Goal: Find specific page/section: Find specific page/section

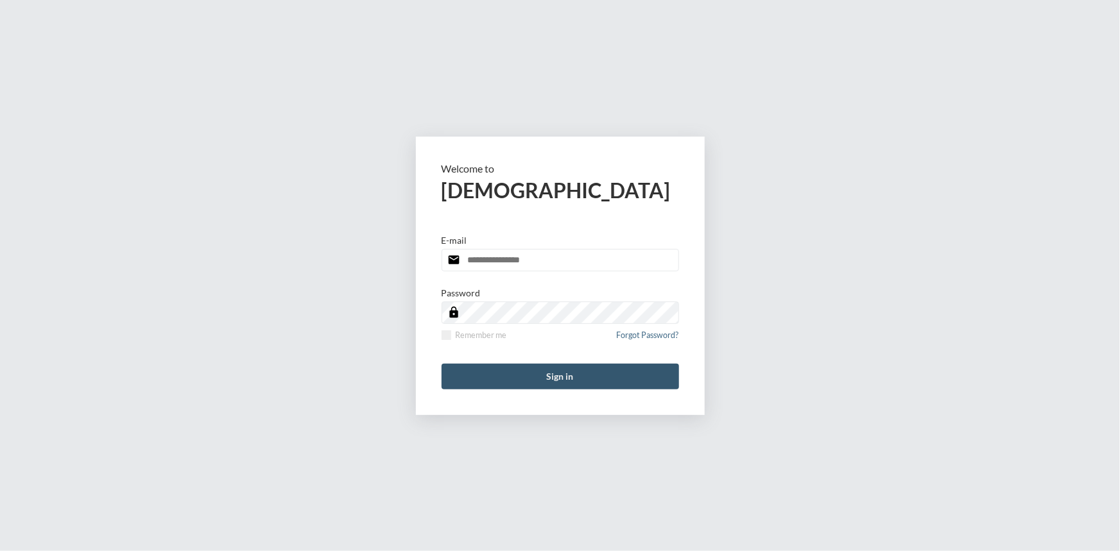
type input "**********"
click at [576, 379] on button "Sign in" at bounding box center [560, 377] width 237 height 26
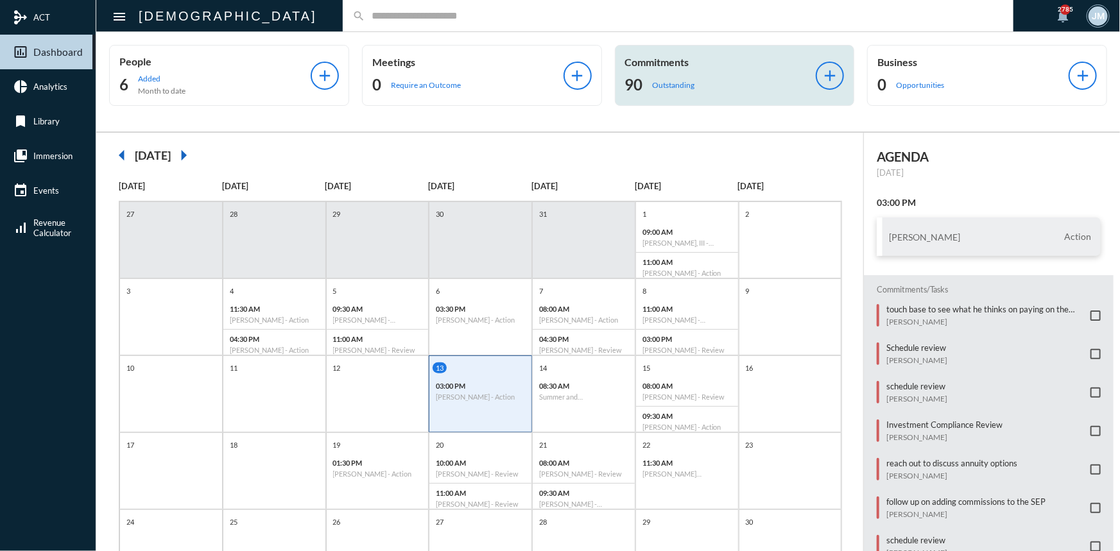
click at [654, 67] on p "Commitments" at bounding box center [720, 62] width 191 height 12
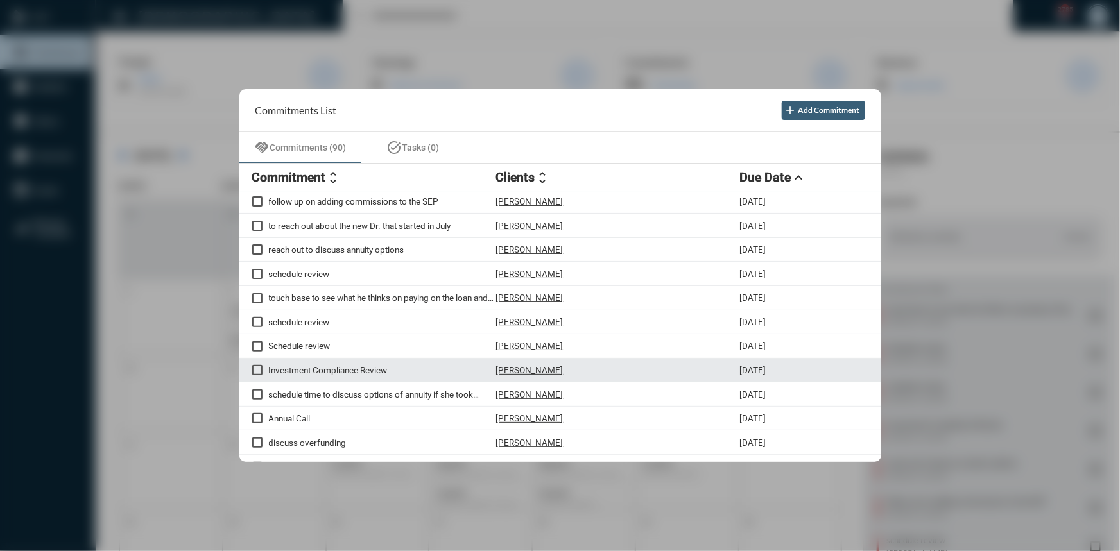
scroll to position [116, 0]
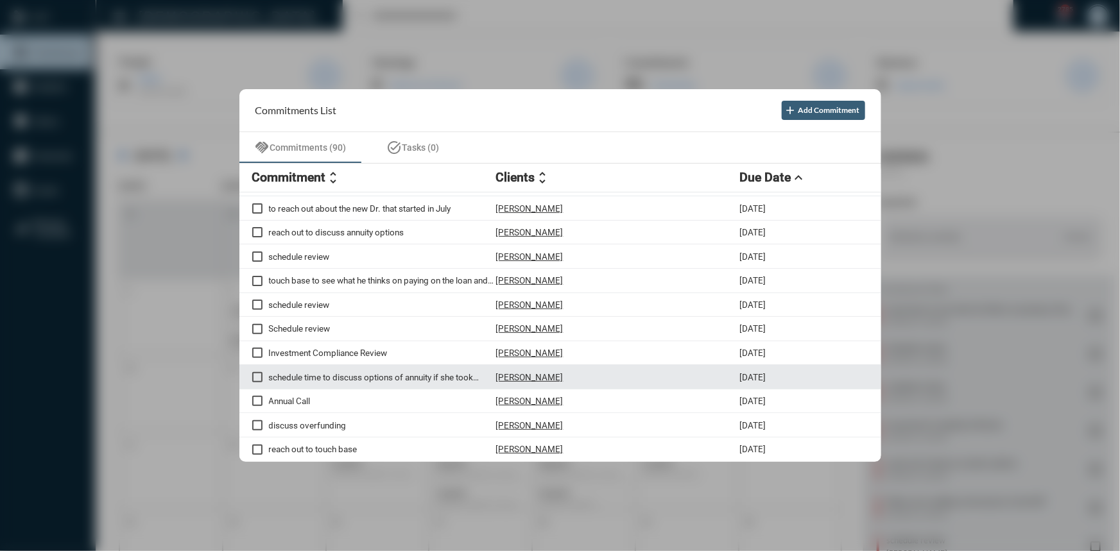
click at [257, 381] on span at bounding box center [257, 377] width 10 height 10
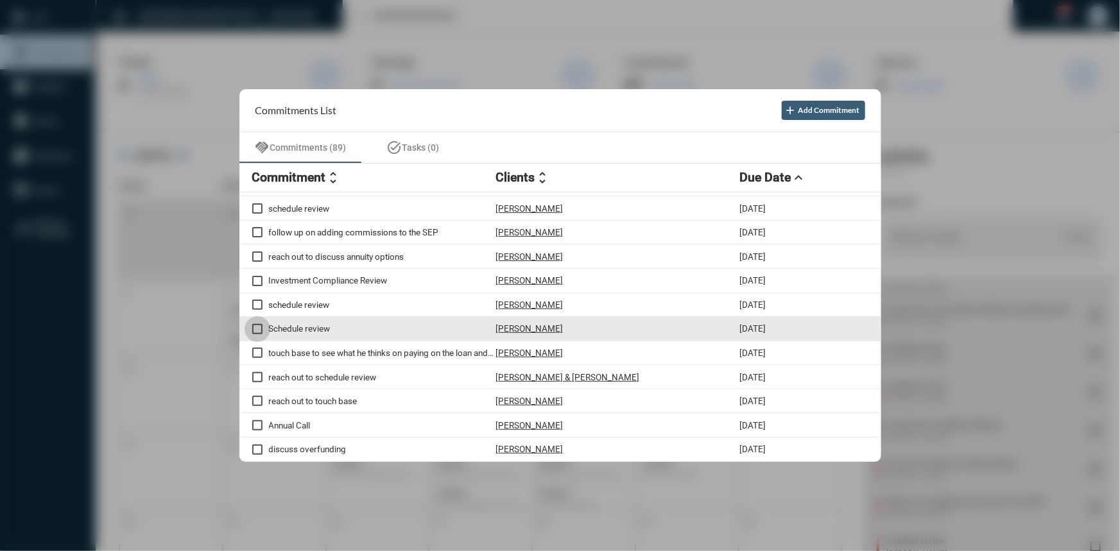
click at [256, 334] on span at bounding box center [257, 329] width 10 height 10
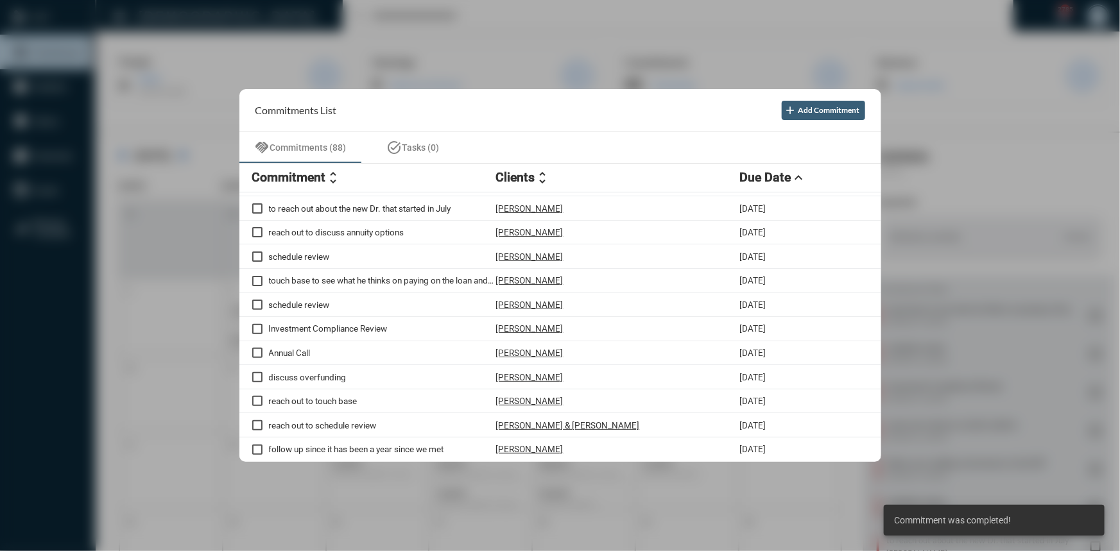
drag, startPoint x: 371, startPoint y: 39, endPoint x: 349, endPoint y: 26, distance: 25.3
click at [363, 33] on div at bounding box center [560, 275] width 1120 height 551
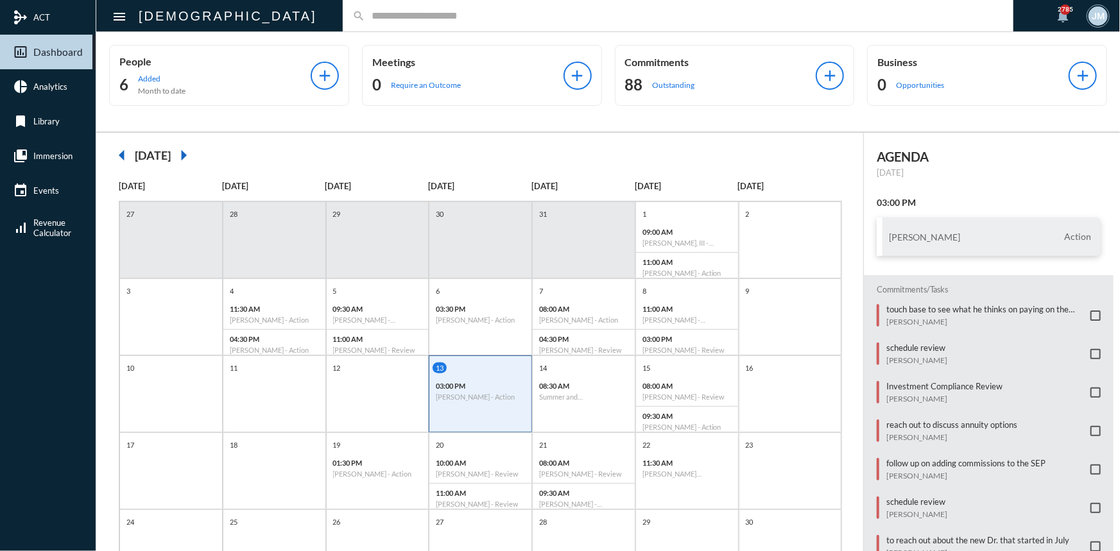
click at [347, 22] on div "search" at bounding box center [678, 15] width 671 height 31
click at [365, 21] on input "text" at bounding box center [684, 15] width 639 height 11
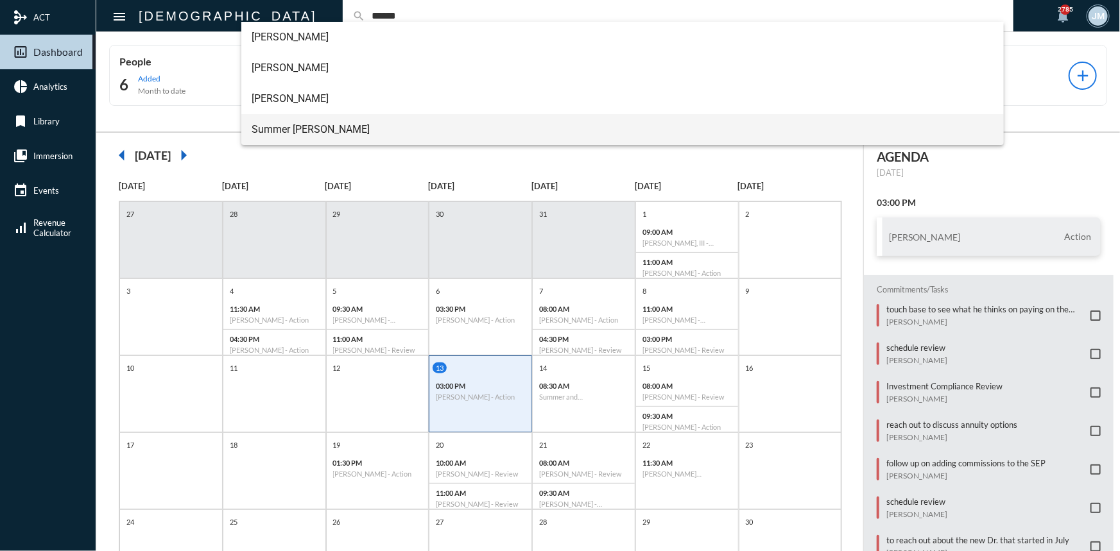
type input "******"
click at [272, 124] on span "Summer Franks" at bounding box center [623, 129] width 742 height 31
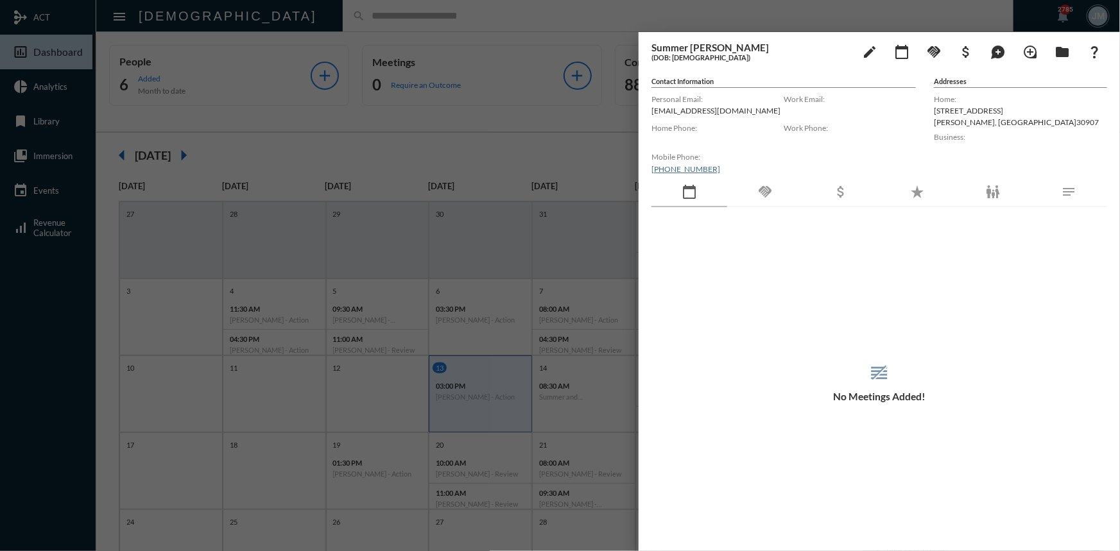
click at [558, 119] on div at bounding box center [560, 275] width 1120 height 551
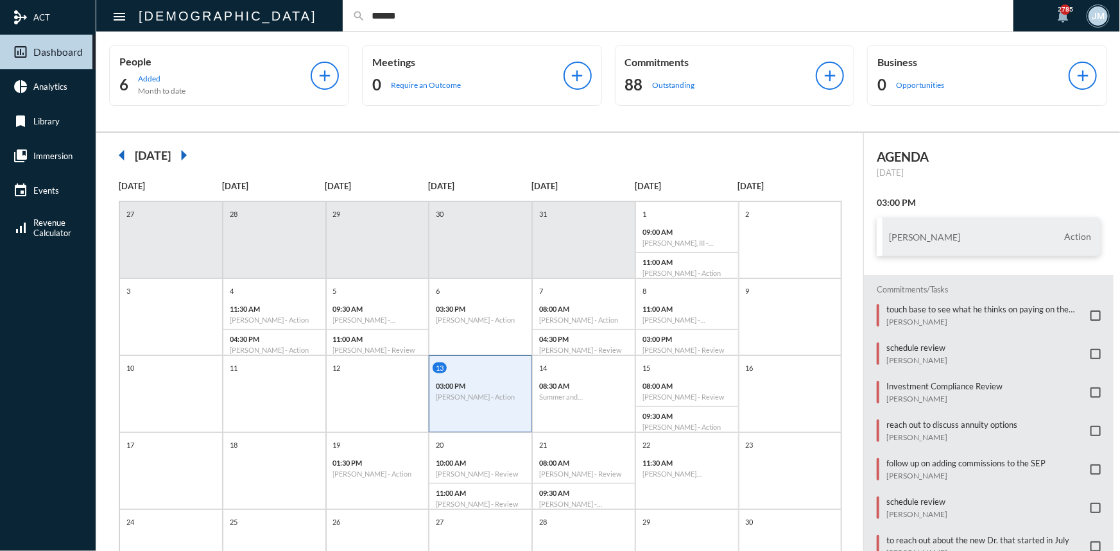
click at [365, 17] on input "******" at bounding box center [684, 15] width 639 height 11
type input "*"
type input "********"
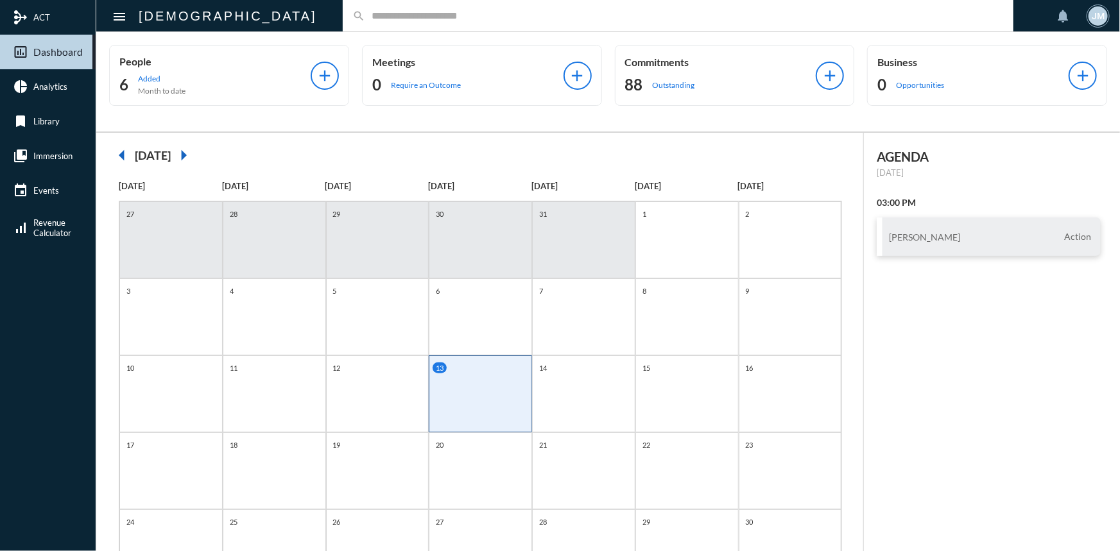
click at [365, 20] on input "text" at bounding box center [684, 15] width 639 height 11
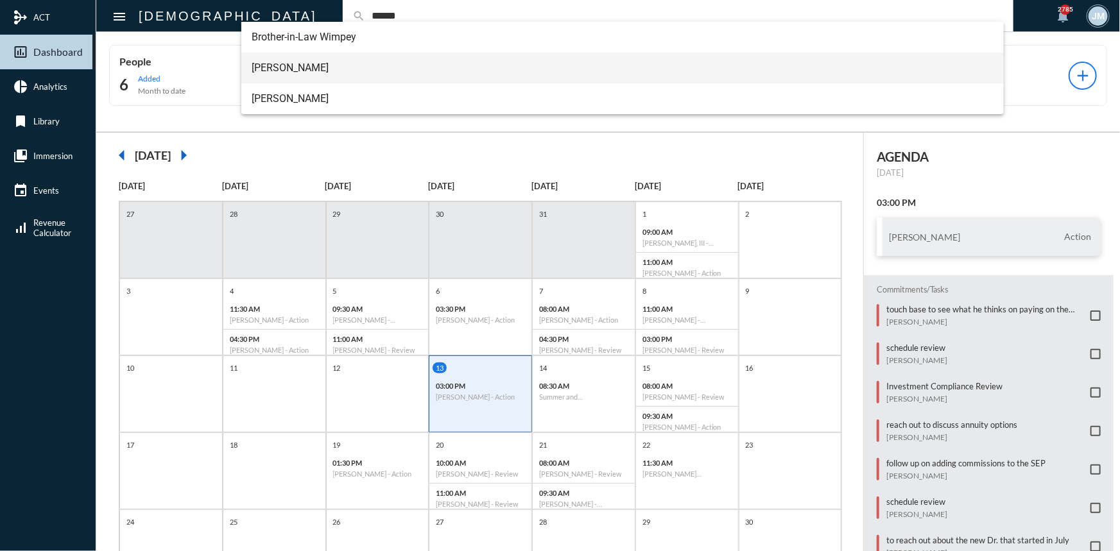
type input "******"
click at [295, 61] on span "[PERSON_NAME]" at bounding box center [623, 68] width 742 height 31
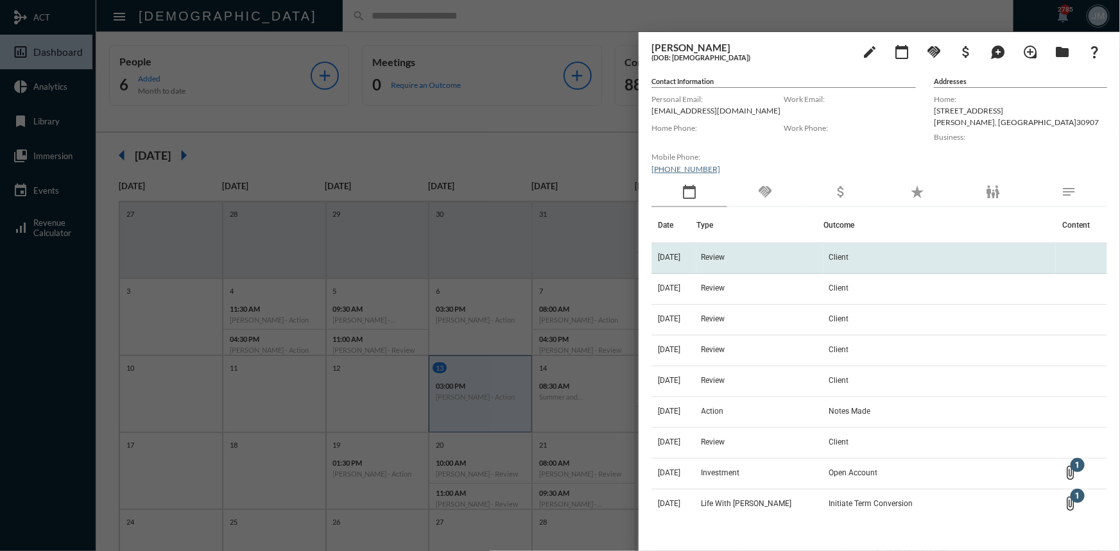
click at [725, 257] on span "Review" at bounding box center [713, 257] width 24 height 9
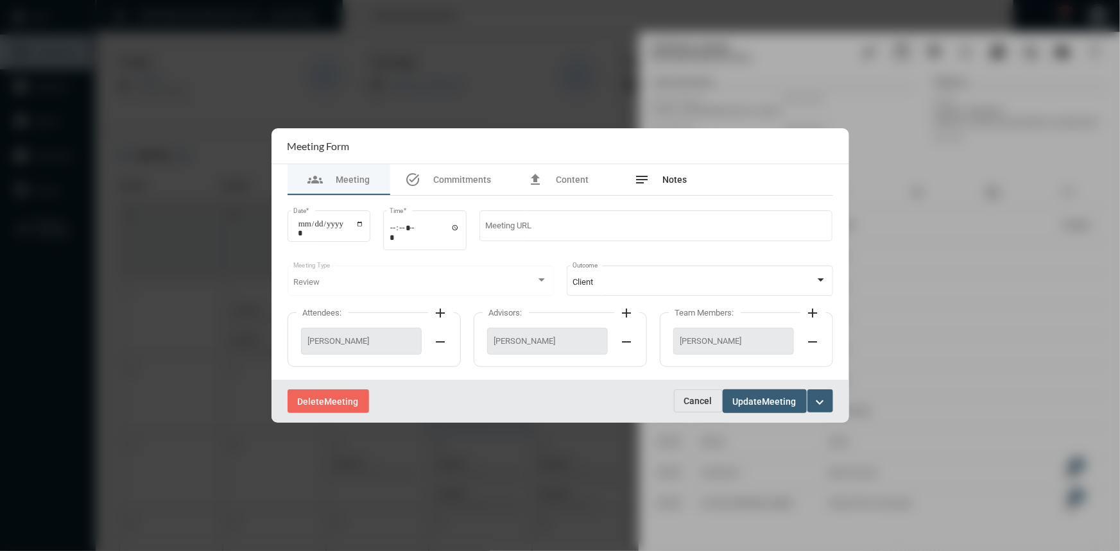
click at [661, 172] on div "notes Notes" at bounding box center [661, 179] width 53 height 15
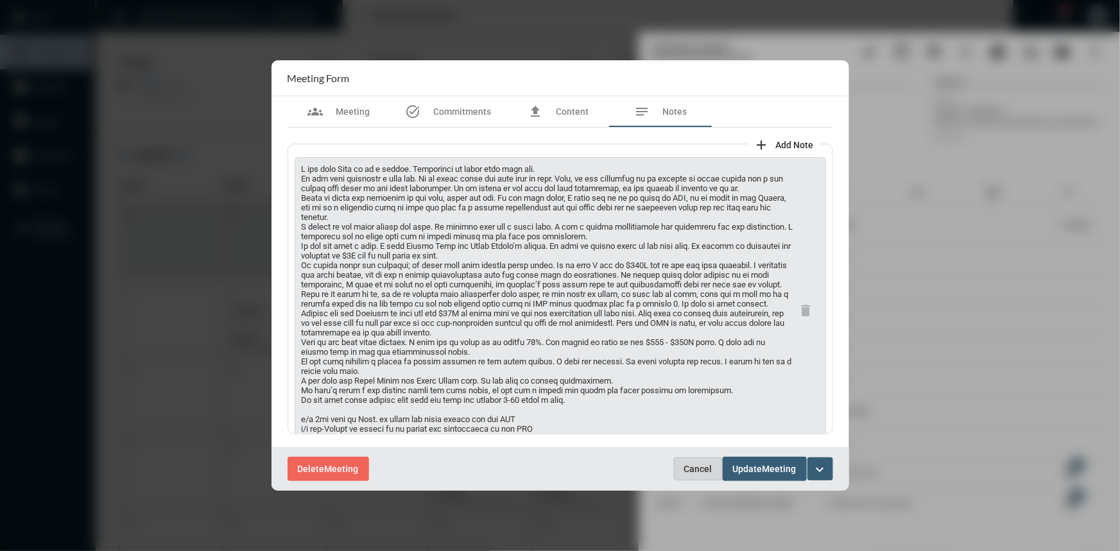
click at [693, 472] on span "Cancel" at bounding box center [698, 469] width 28 height 10
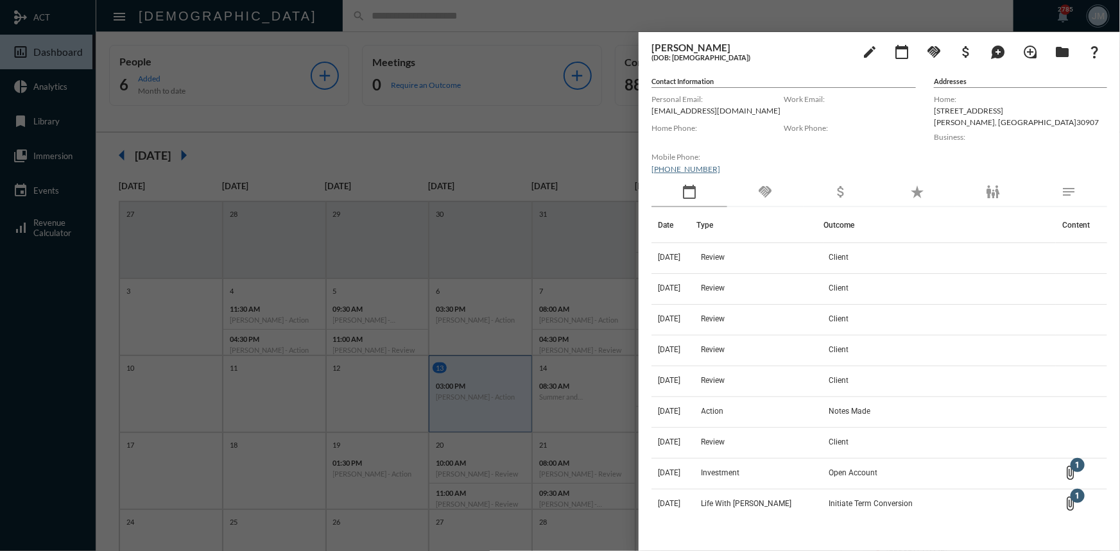
click at [603, 159] on div at bounding box center [560, 275] width 1120 height 551
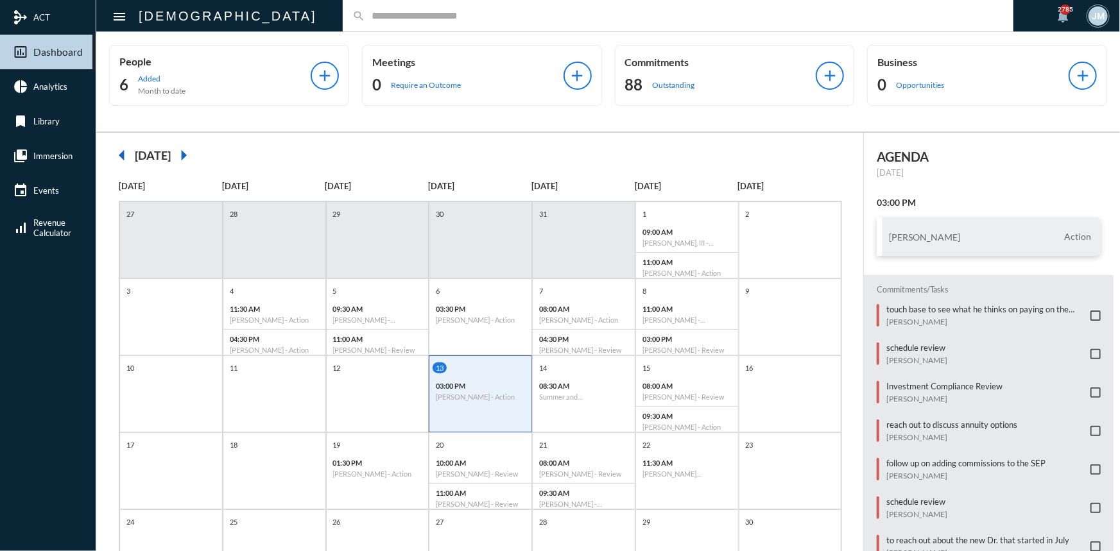
click at [343, 5] on div "search" at bounding box center [678, 15] width 671 height 31
click at [365, 19] on input "text" at bounding box center [684, 15] width 639 height 11
type input "******"
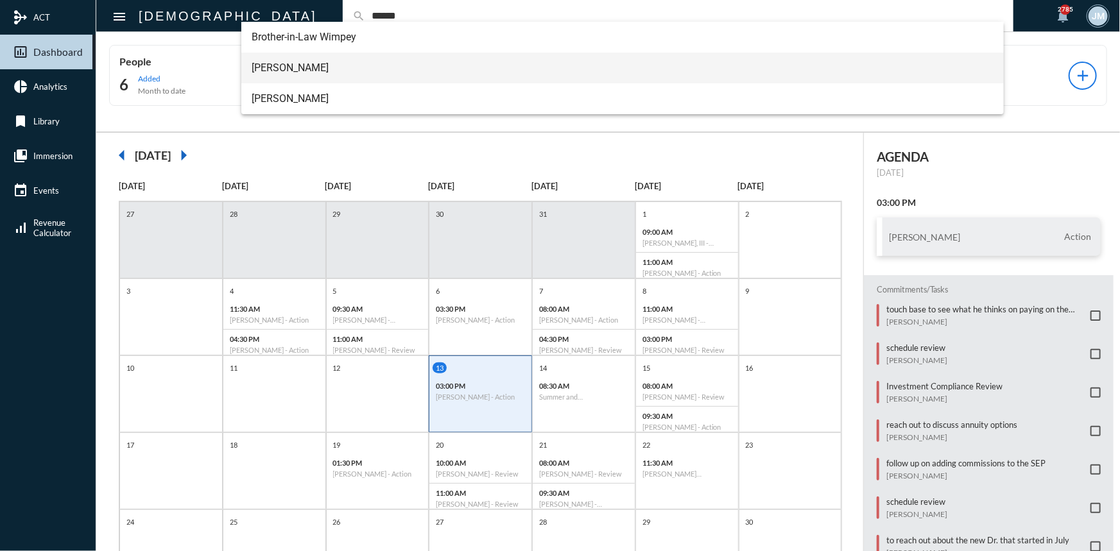
click at [265, 70] on span "[PERSON_NAME]" at bounding box center [623, 68] width 742 height 31
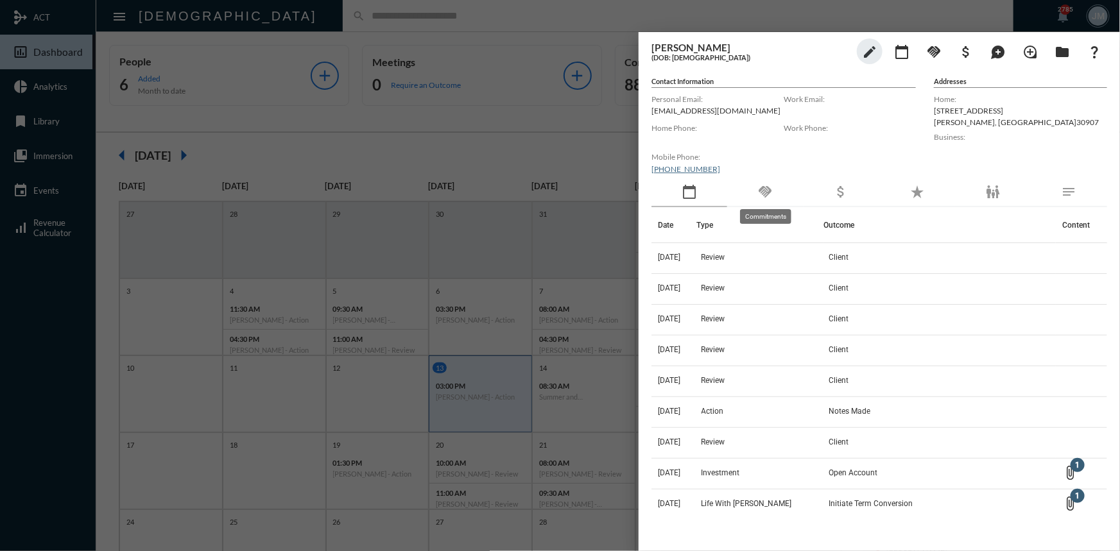
click at [768, 190] on mat-icon "handshake" at bounding box center [764, 191] width 15 height 15
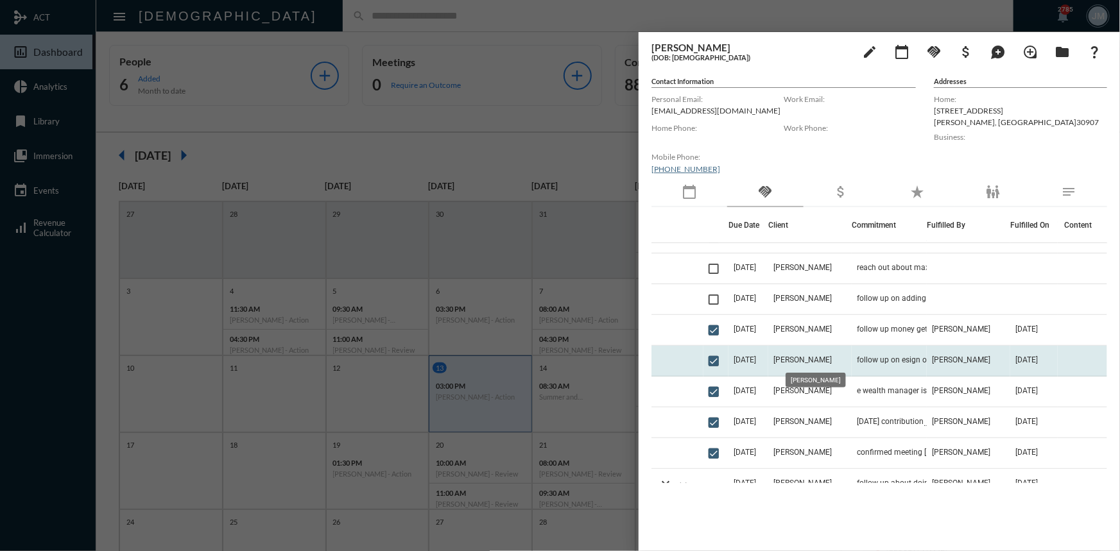
scroll to position [58, 0]
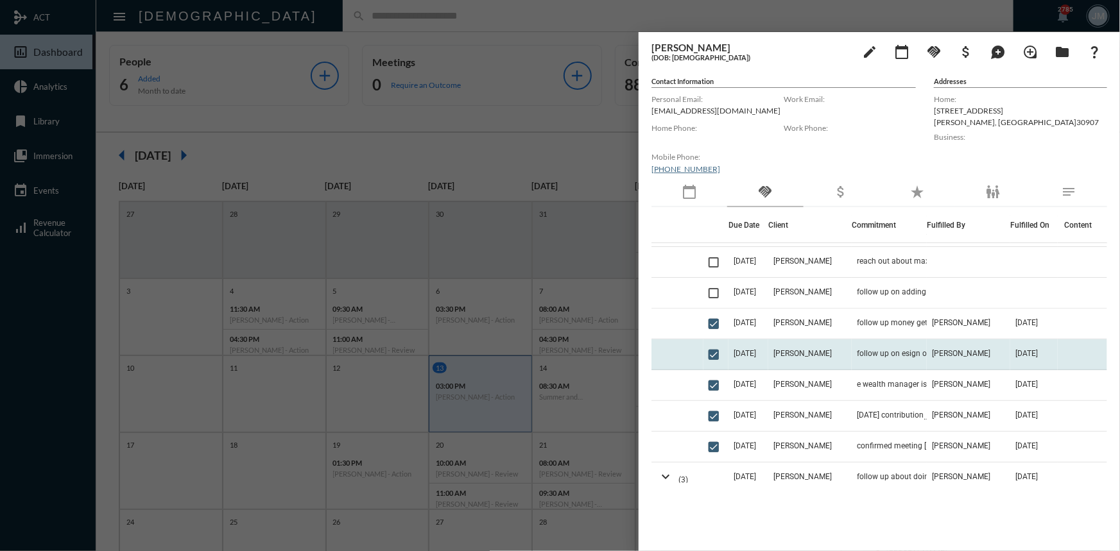
click at [753, 354] on span "[DATE]" at bounding box center [744, 353] width 22 height 9
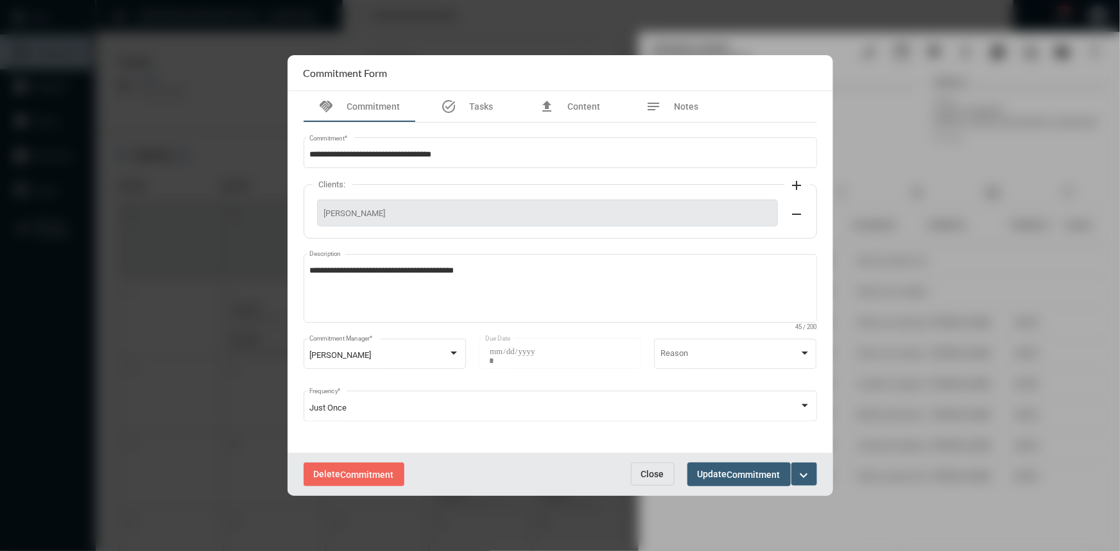
drag, startPoint x: 661, startPoint y: 475, endPoint x: 738, endPoint y: 455, distance: 79.5
click at [661, 474] on span "Close" at bounding box center [652, 474] width 23 height 10
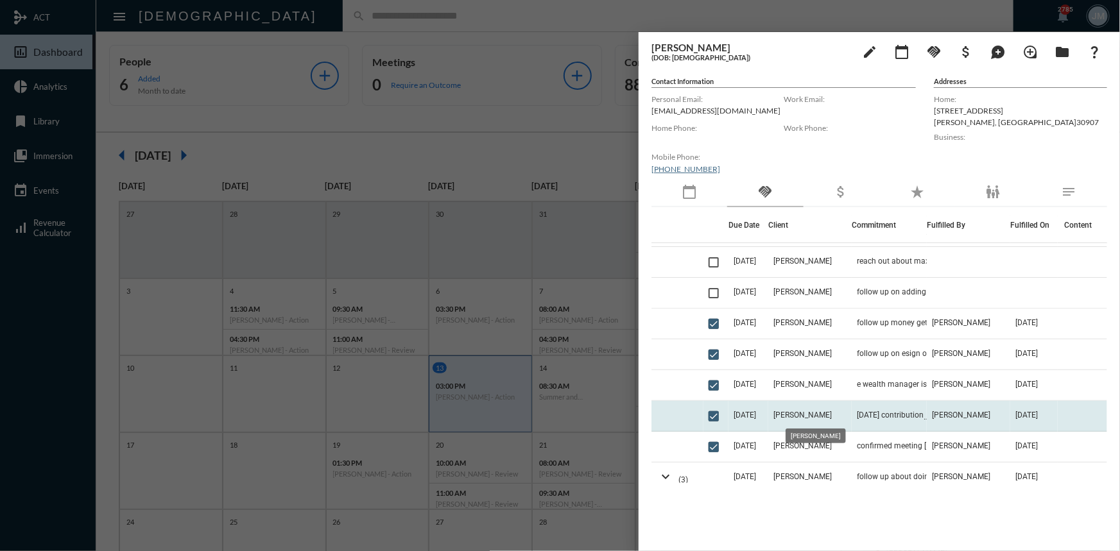
click at [811, 411] on span "[PERSON_NAME]" at bounding box center [802, 415] width 58 height 9
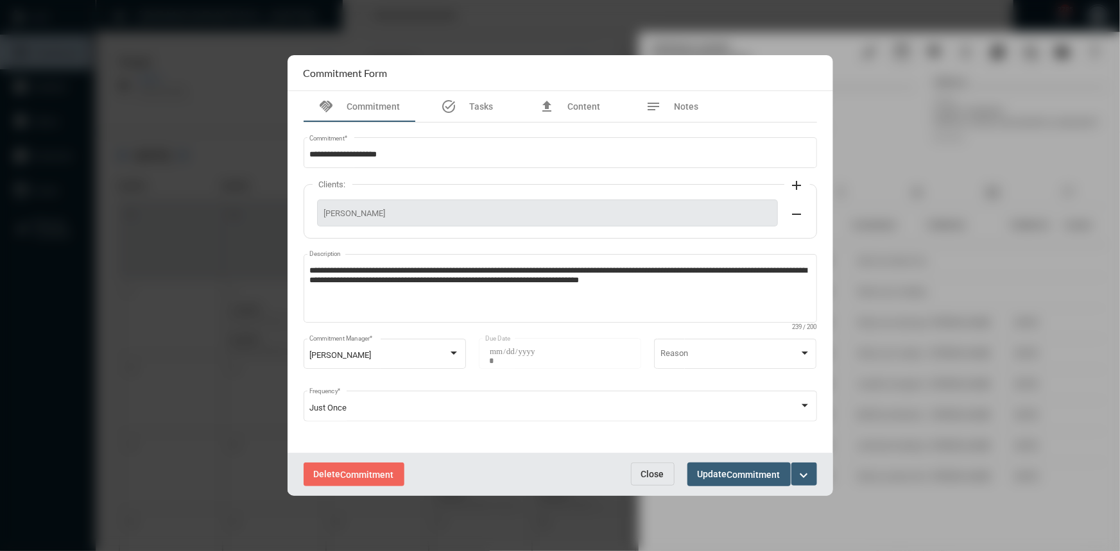
click at [656, 469] on span "Close" at bounding box center [652, 474] width 23 height 10
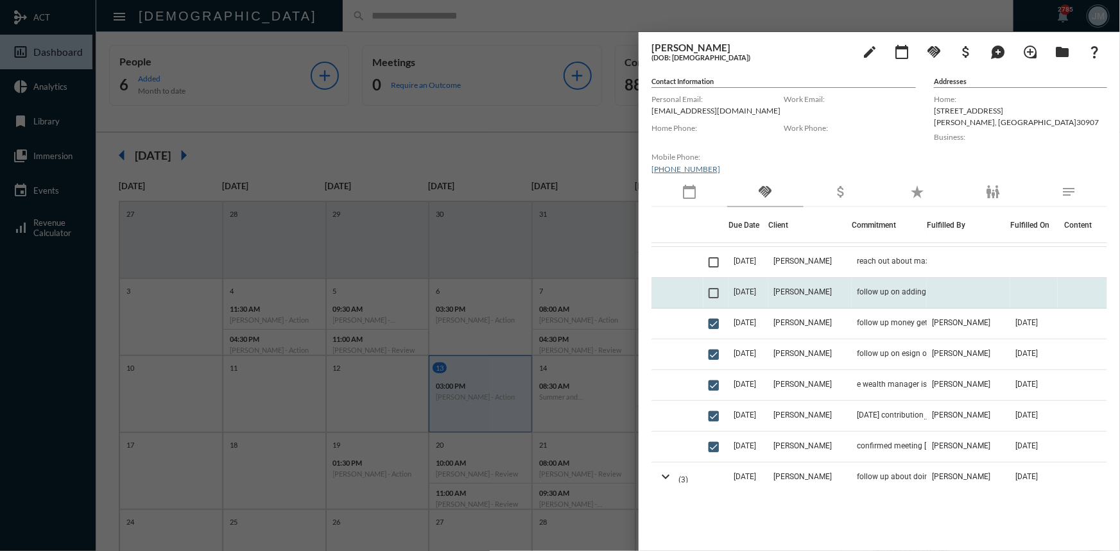
click at [784, 293] on td "[PERSON_NAME]" at bounding box center [809, 293] width 83 height 31
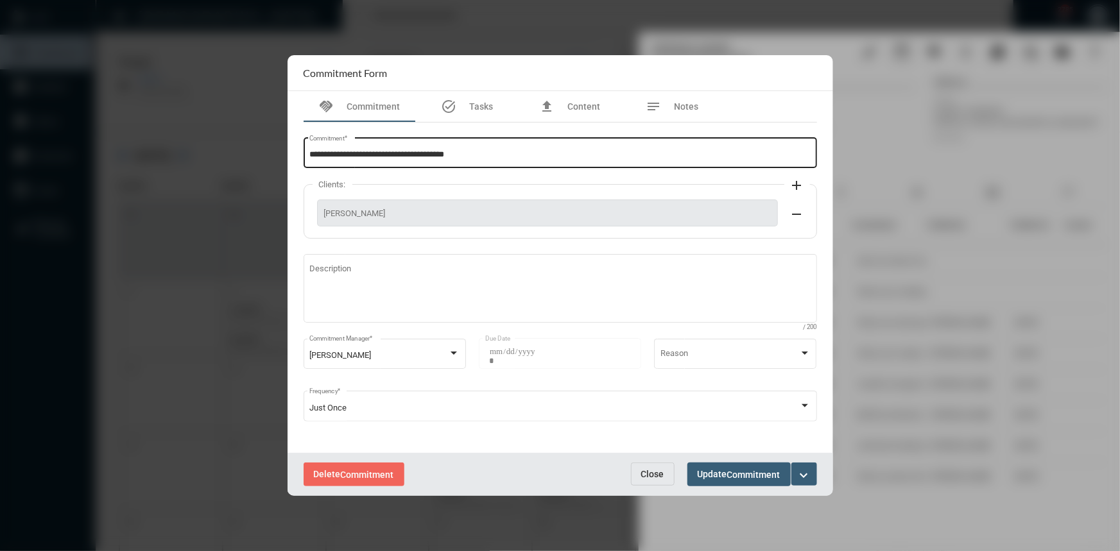
click at [488, 153] on input "**********" at bounding box center [559, 155] width 501 height 10
type input "**********"
click at [734, 474] on span "Commitment" at bounding box center [753, 475] width 53 height 10
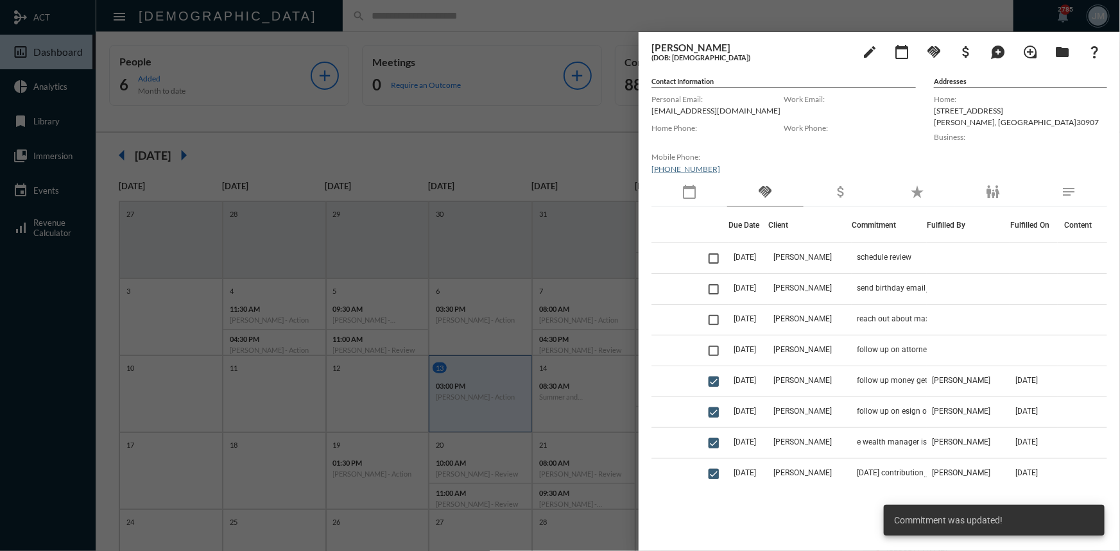
drag, startPoint x: 596, startPoint y: 135, endPoint x: 589, endPoint y: 129, distance: 8.6
click at [594, 134] on div at bounding box center [560, 275] width 1120 height 551
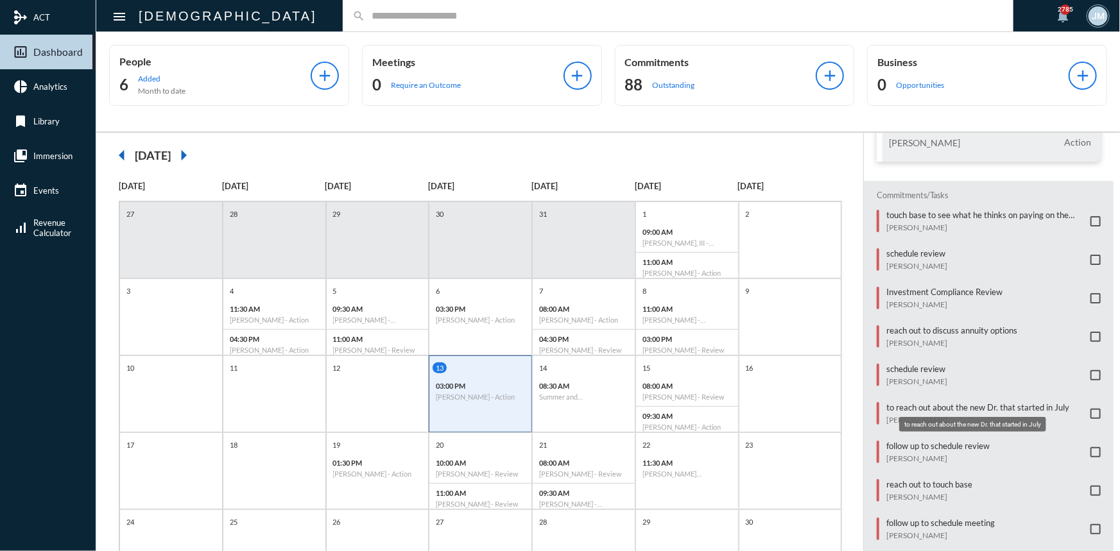
scroll to position [116, 0]
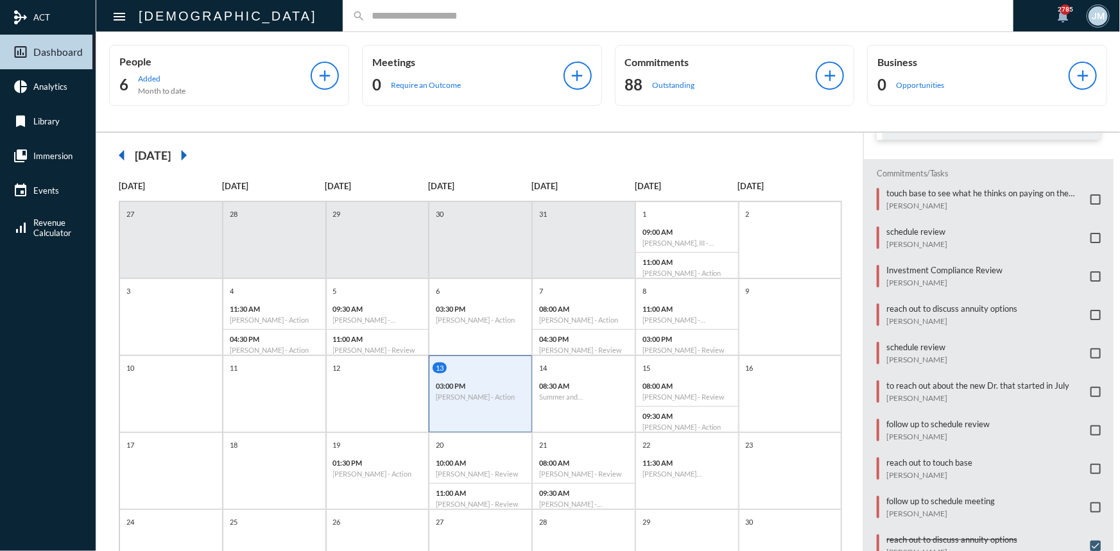
click at [1092, 314] on span at bounding box center [1095, 315] width 10 height 10
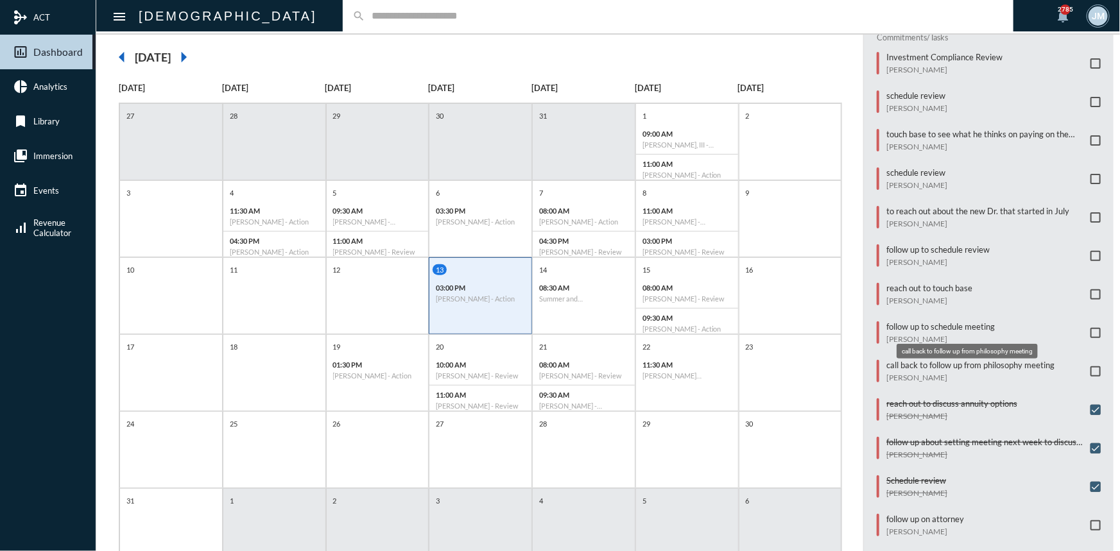
scroll to position [143, 0]
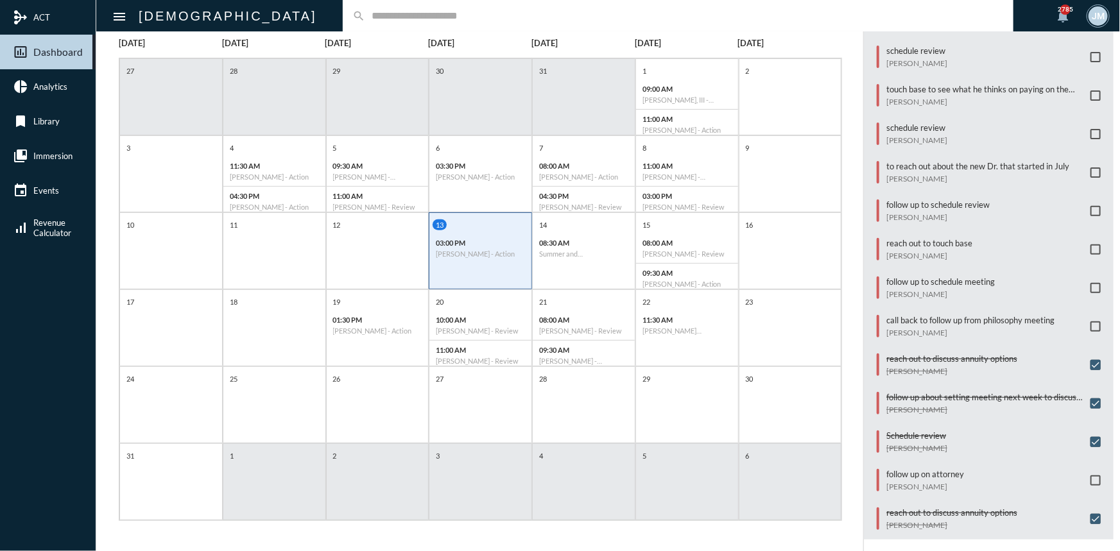
click at [1090, 476] on span at bounding box center [1095, 481] width 10 height 10
click at [365, 17] on input "text" at bounding box center [684, 15] width 639 height 11
type input "******"
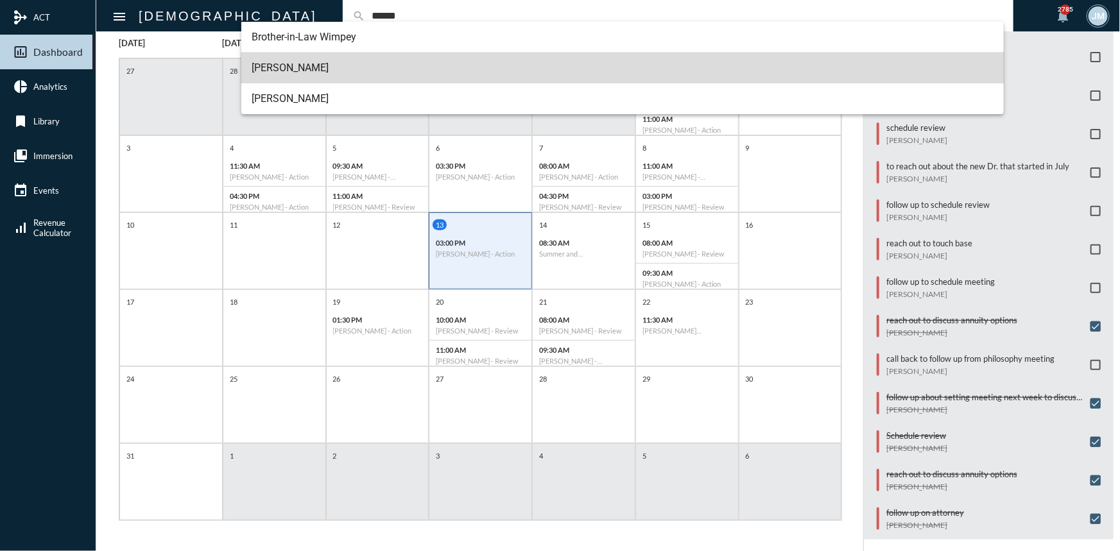
click at [275, 59] on span "[PERSON_NAME]" at bounding box center [623, 68] width 742 height 31
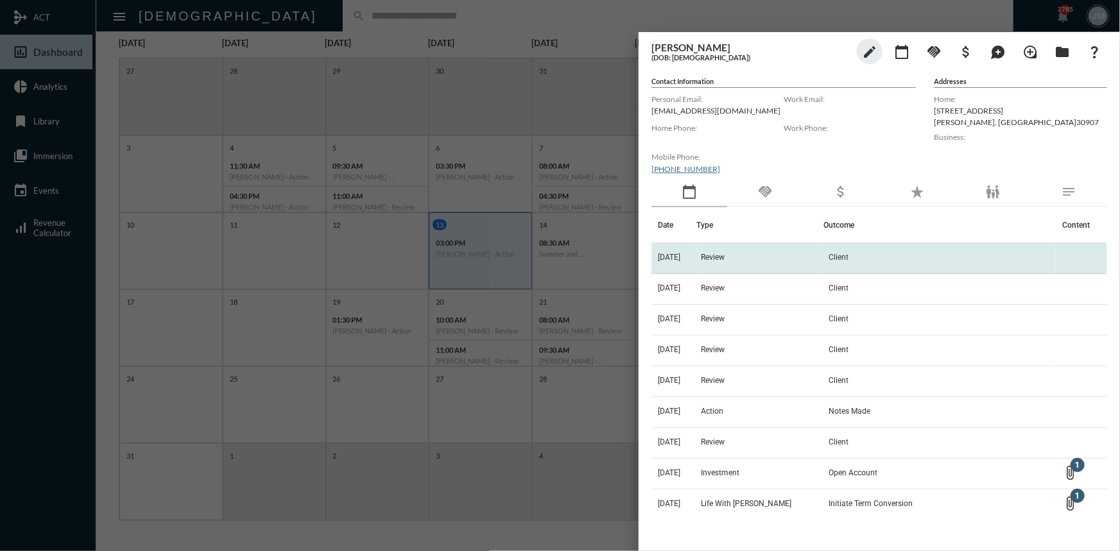
click at [723, 257] on span "Review" at bounding box center [713, 257] width 24 height 9
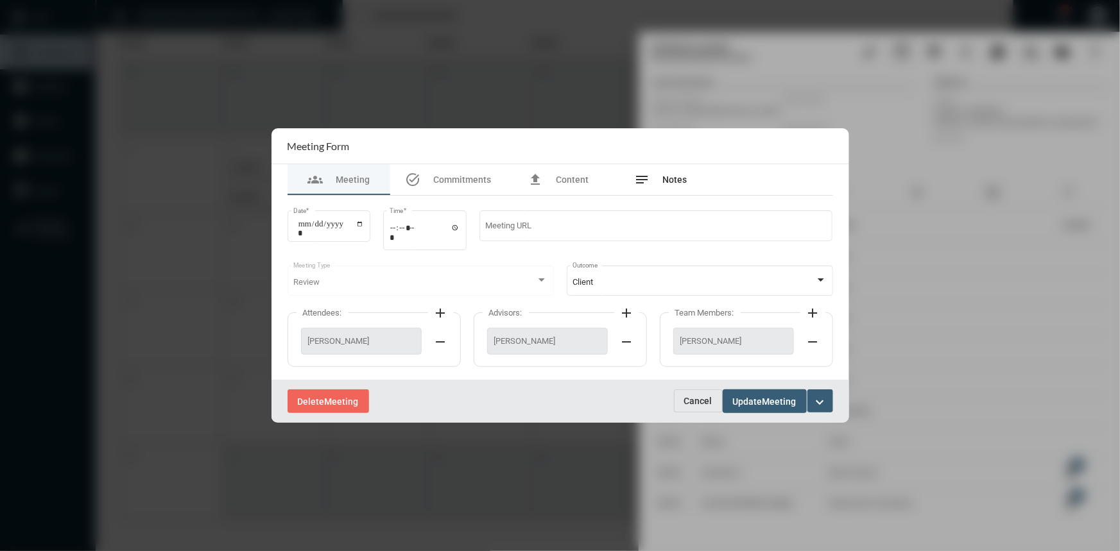
click at [683, 173] on div "notes Notes" at bounding box center [661, 179] width 53 height 15
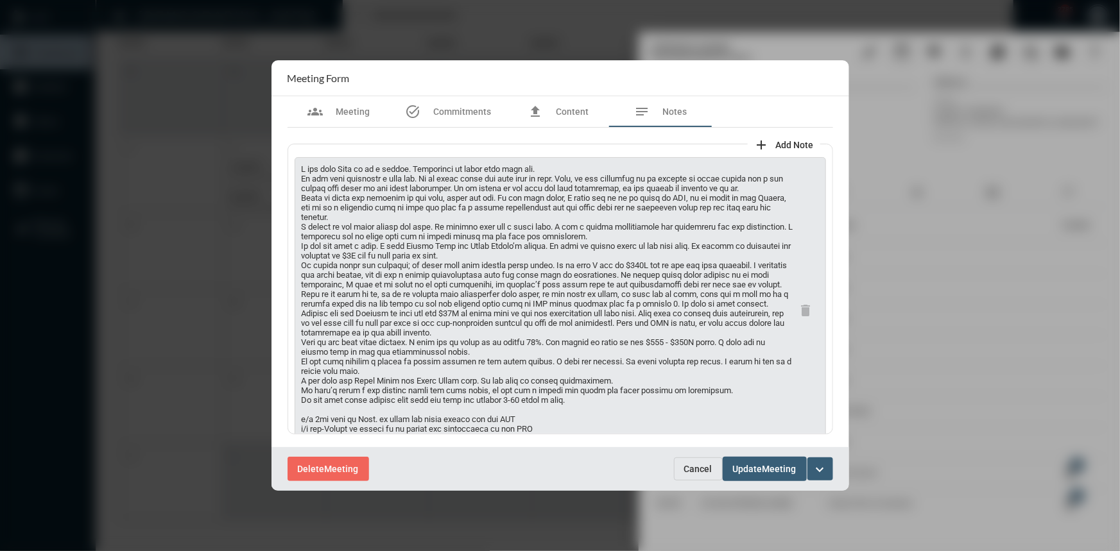
click at [687, 465] on span "Cancel" at bounding box center [698, 469] width 28 height 10
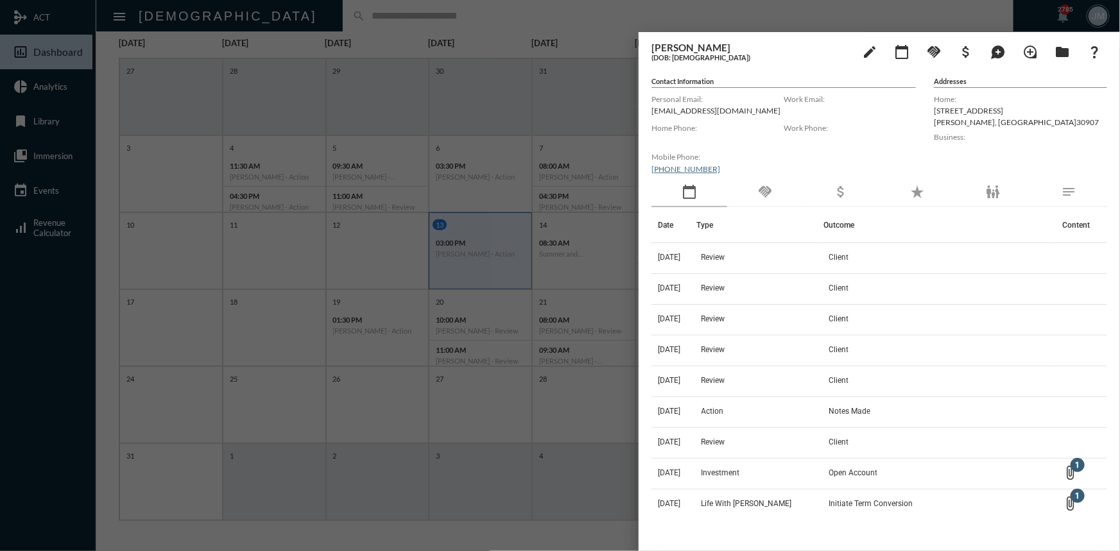
drag, startPoint x: 328, startPoint y: 1, endPoint x: 316, endPoint y: 13, distance: 16.8
click at [328, 2] on div at bounding box center [560, 275] width 1120 height 551
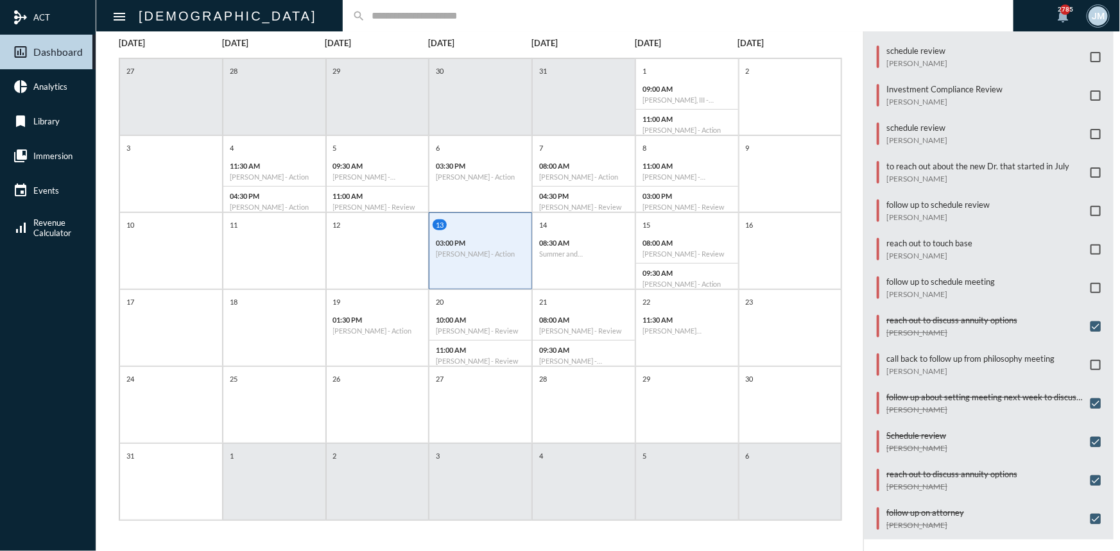
click at [316, 13] on mat-sidenav-container "mediation ACT insert_chart_outlined Dashboard pie_chart Analytics bookmark Libr…" at bounding box center [560, 275] width 1120 height 551
click at [365, 17] on input "text" at bounding box center [684, 15] width 639 height 11
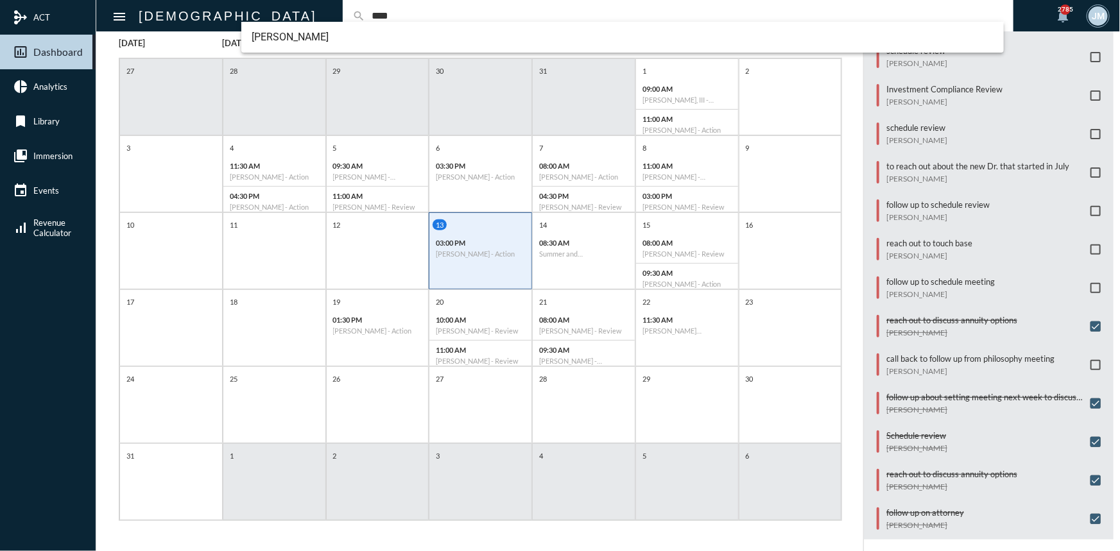
type input "****"
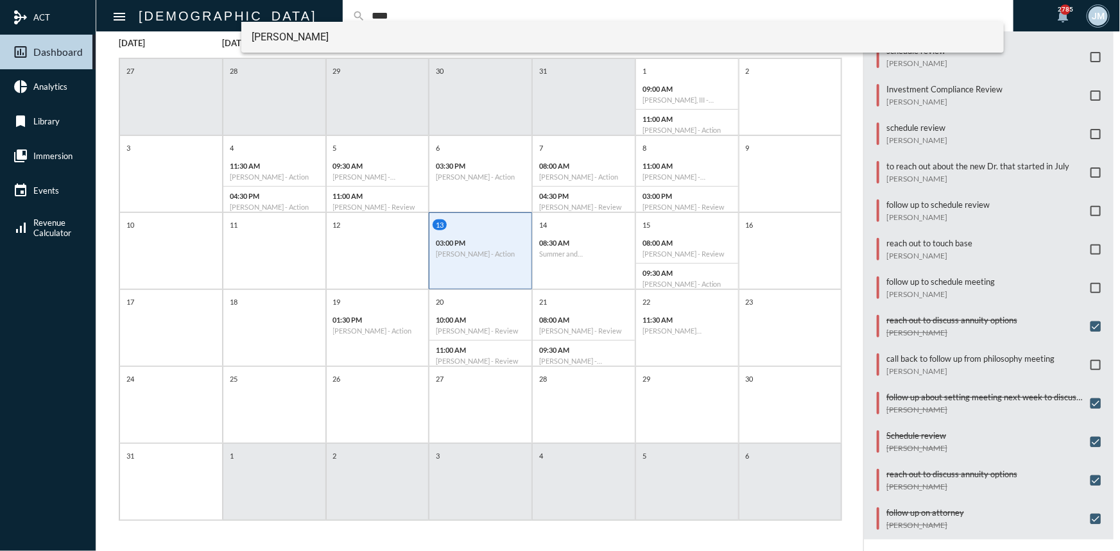
click at [280, 39] on span "[PERSON_NAME]" at bounding box center [623, 37] width 742 height 31
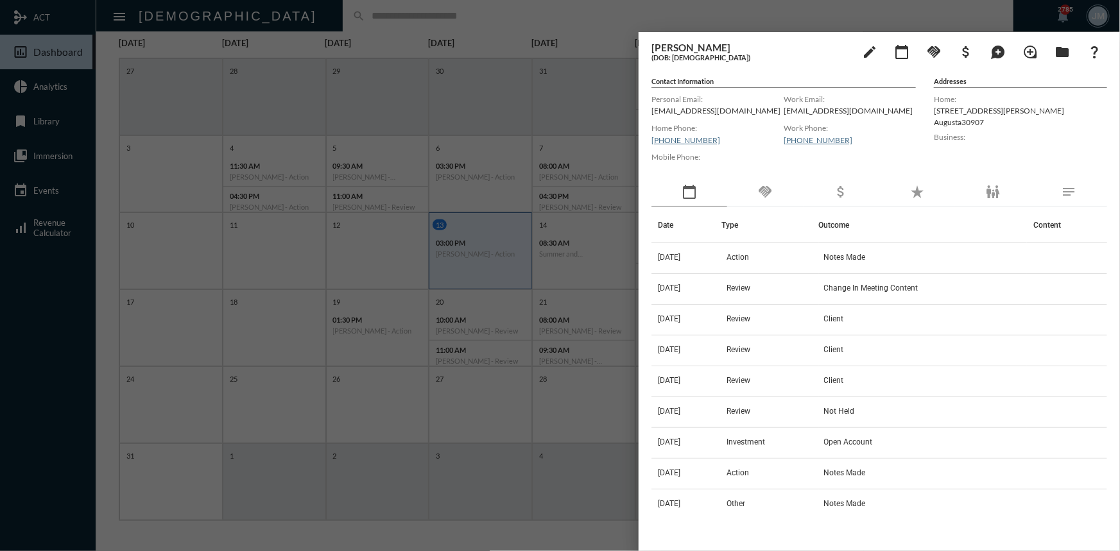
click at [460, 48] on div at bounding box center [560, 275] width 1120 height 551
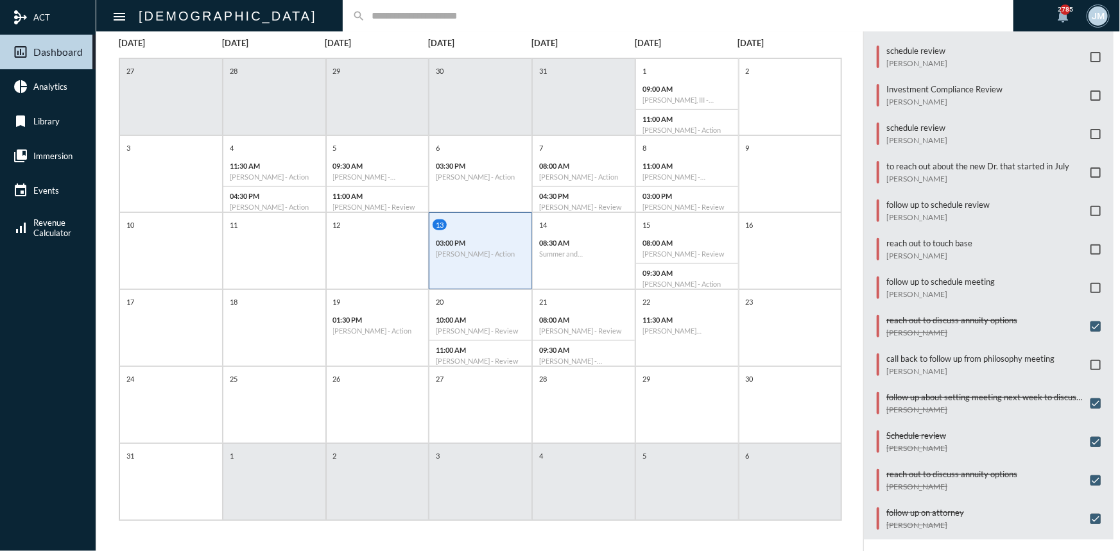
scroll to position [96, 0]
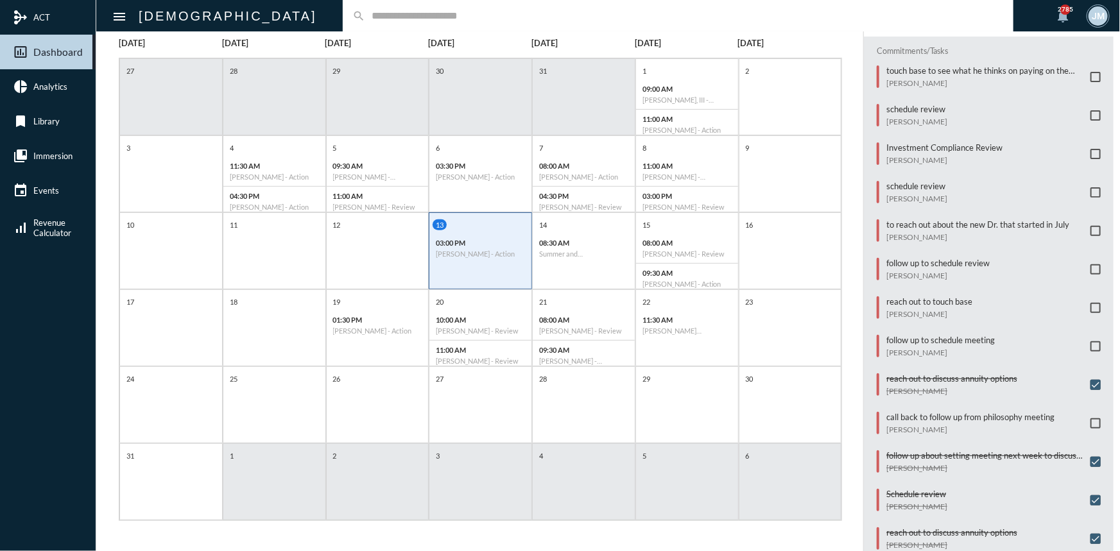
click at [1090, 187] on span at bounding box center [1095, 192] width 10 height 10
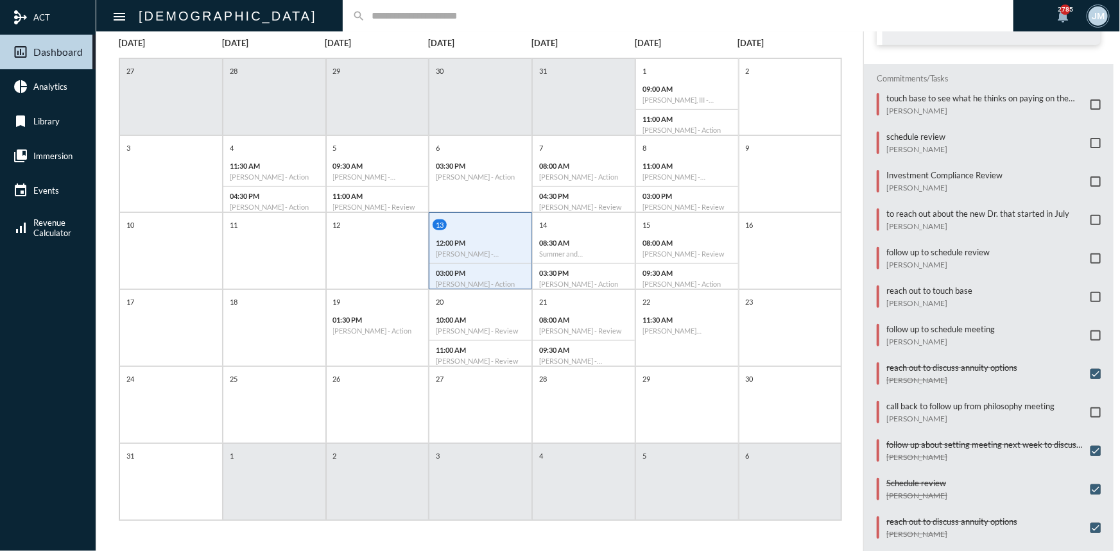
scroll to position [116, 0]
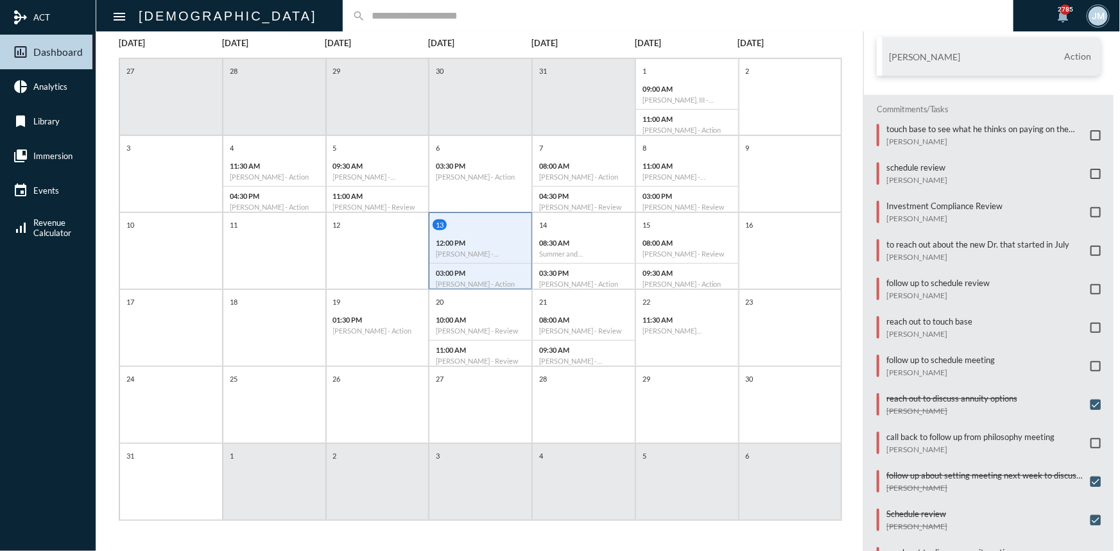
click at [1092, 284] on span at bounding box center [1095, 289] width 10 height 10
click at [365, 19] on input "text" at bounding box center [684, 15] width 639 height 11
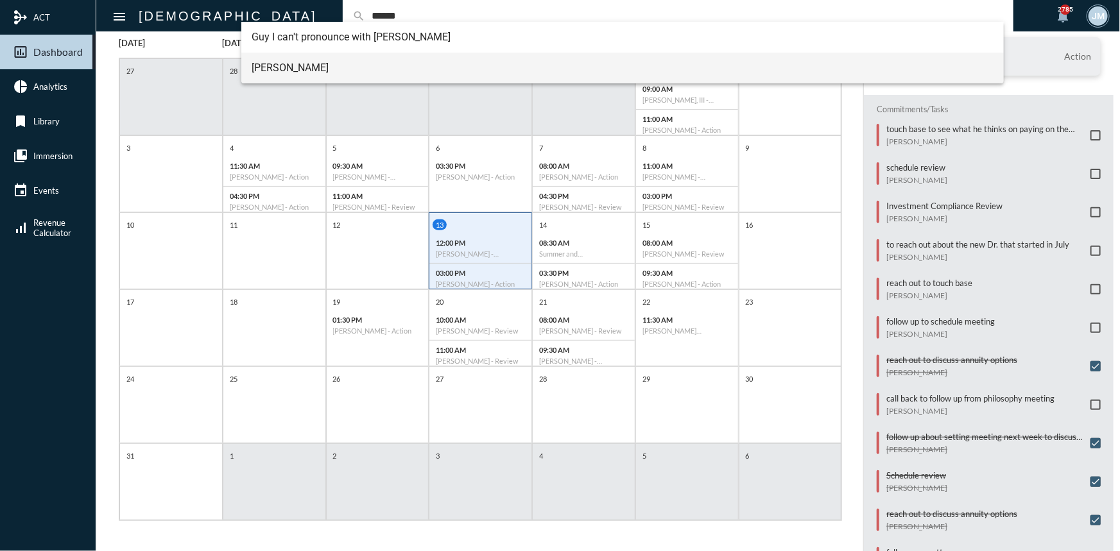
type input "******"
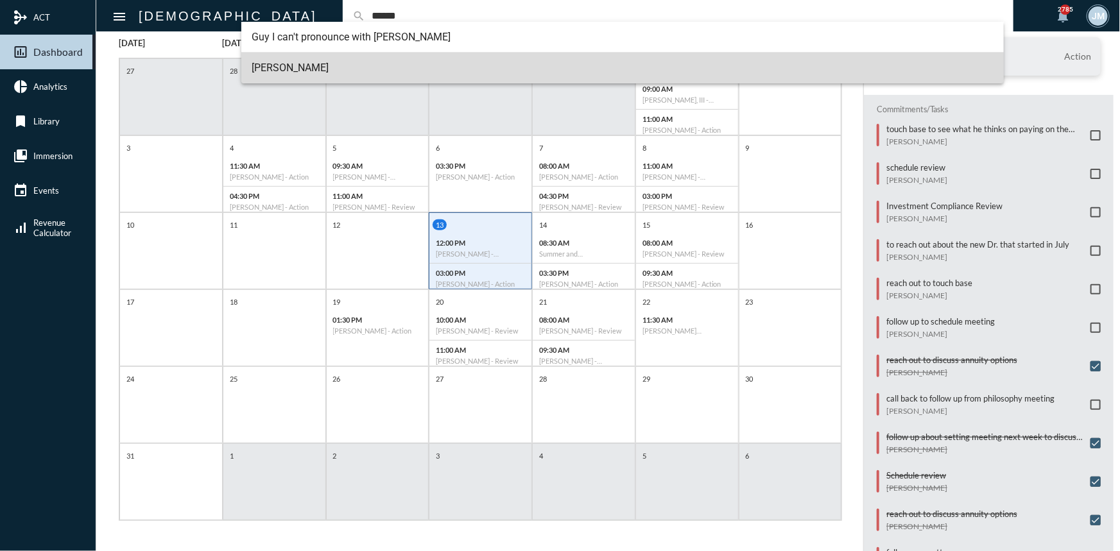
click at [291, 67] on span "[PERSON_NAME]" at bounding box center [623, 68] width 742 height 31
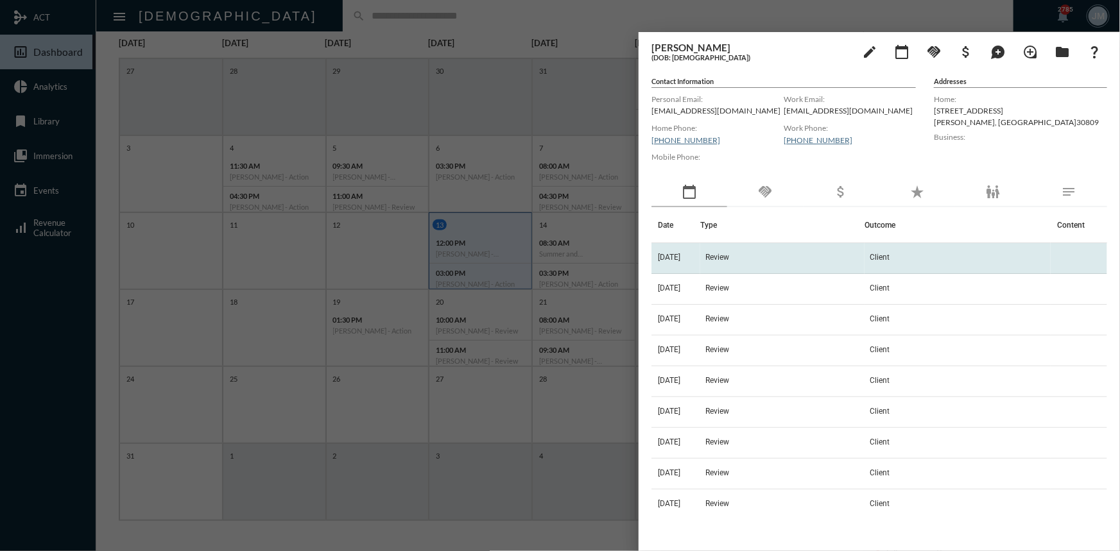
click at [729, 258] on span "Review" at bounding box center [717, 257] width 24 height 9
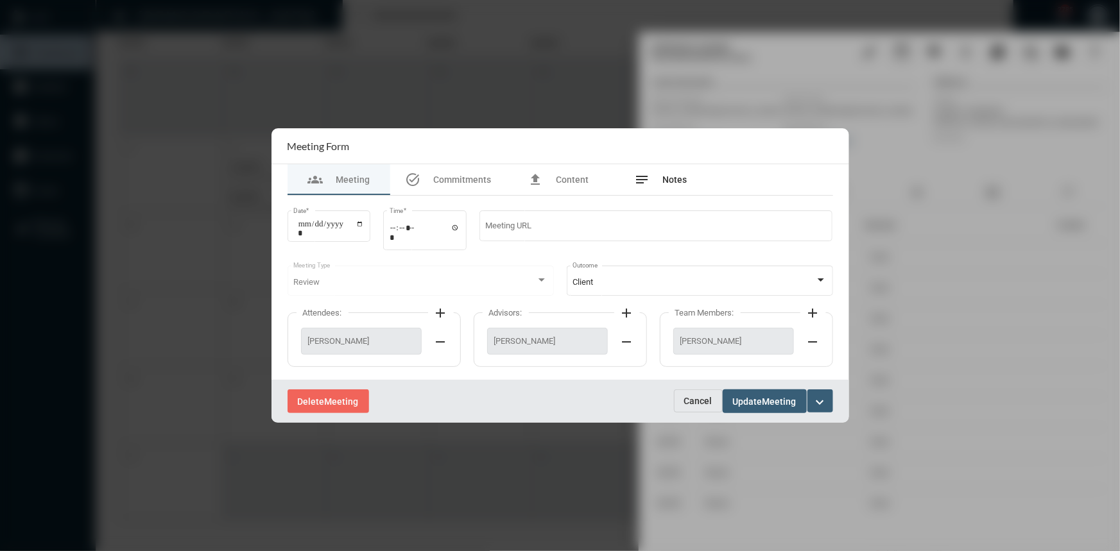
click at [674, 179] on span "Notes" at bounding box center [675, 180] width 24 height 10
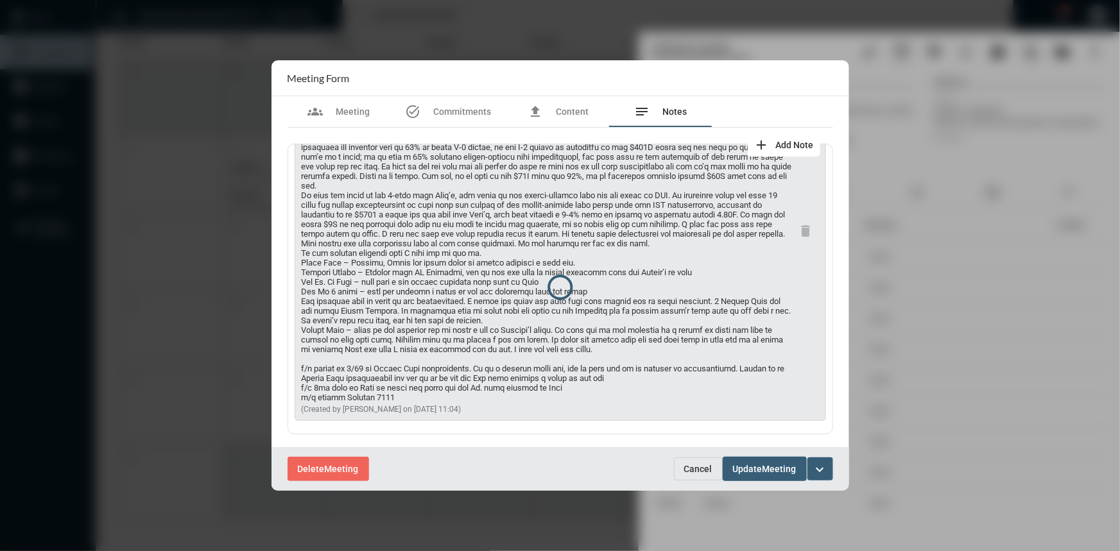
scroll to position [151, 0]
click at [696, 471] on span "Cancel" at bounding box center [698, 469] width 28 height 10
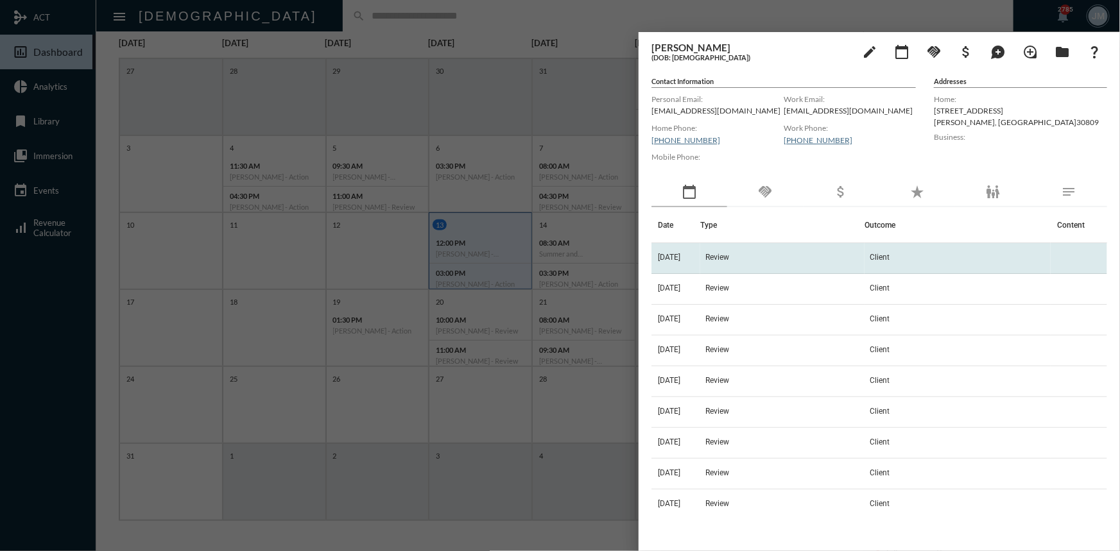
click at [729, 255] on span "Review" at bounding box center [717, 257] width 24 height 9
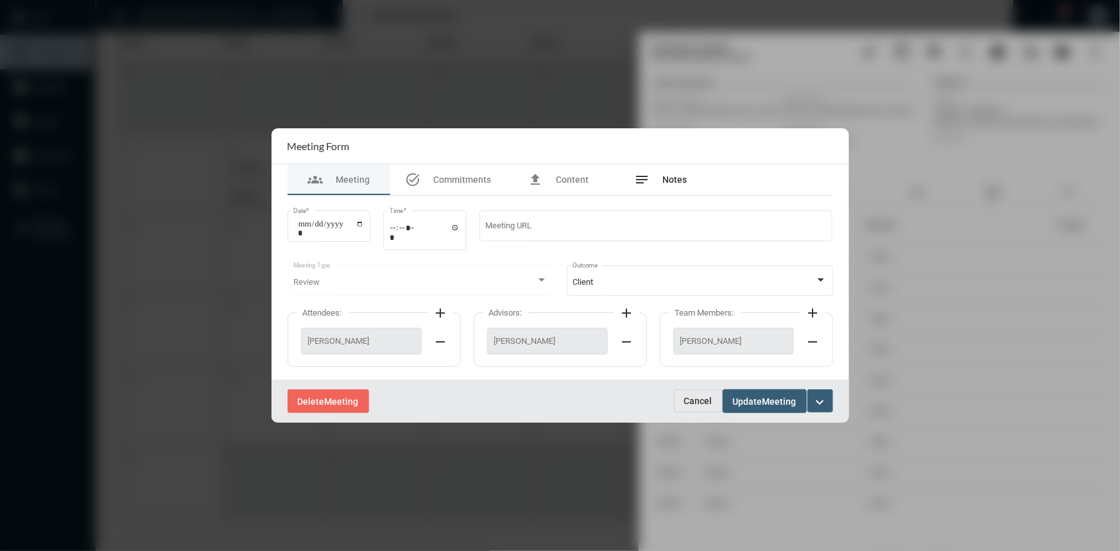
click at [677, 175] on span "Notes" at bounding box center [675, 180] width 24 height 10
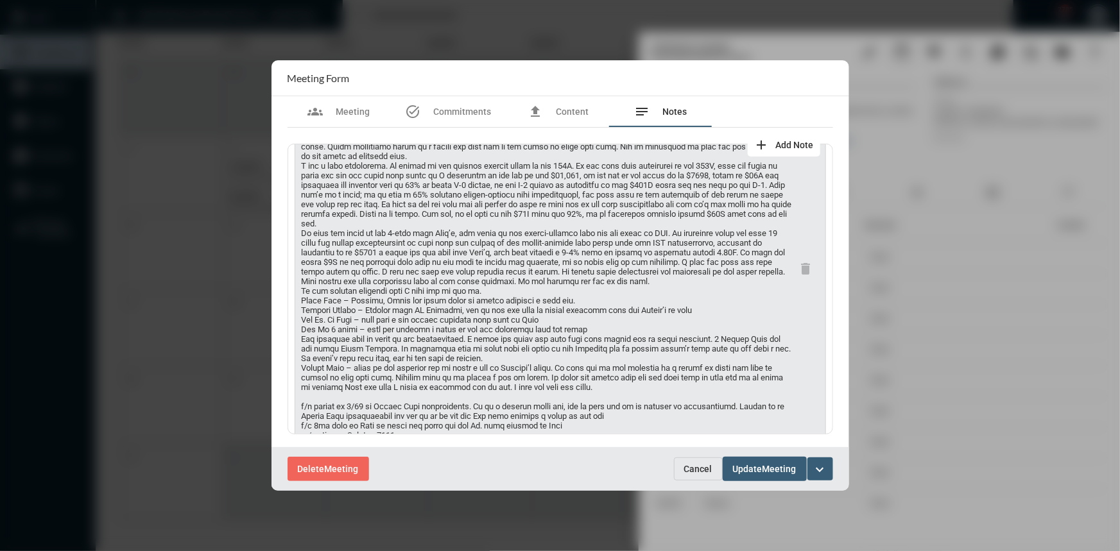
scroll to position [0, 0]
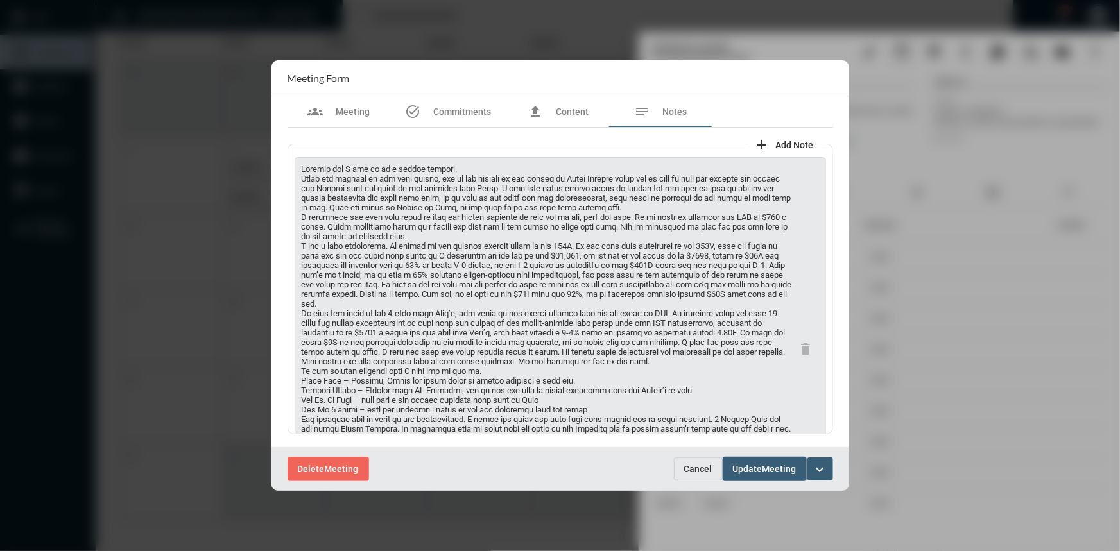
click at [707, 467] on span "Cancel" at bounding box center [698, 469] width 28 height 10
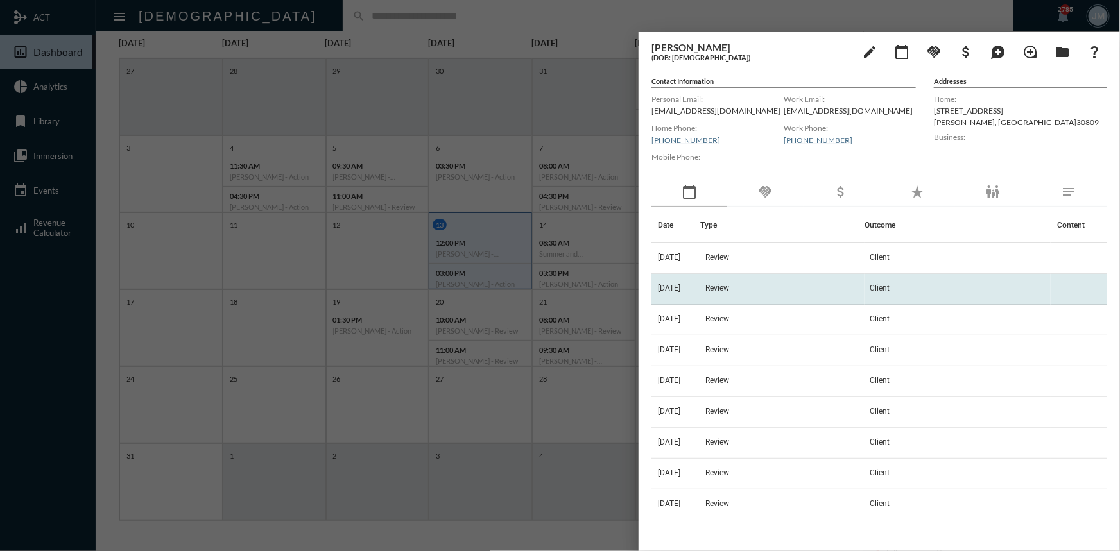
click at [729, 289] on span "Review" at bounding box center [717, 288] width 24 height 9
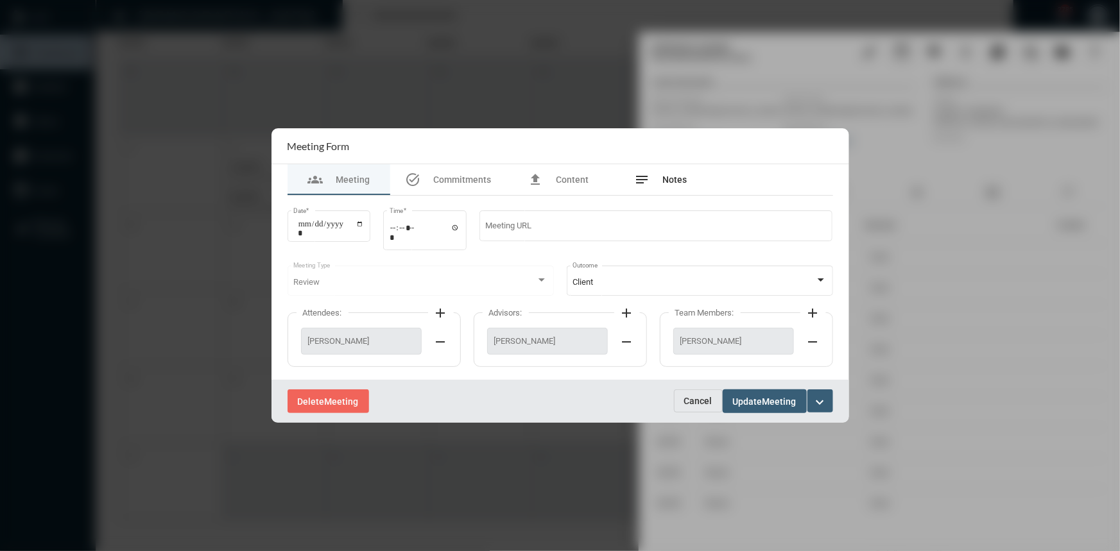
click at [672, 181] on span "Notes" at bounding box center [675, 180] width 24 height 10
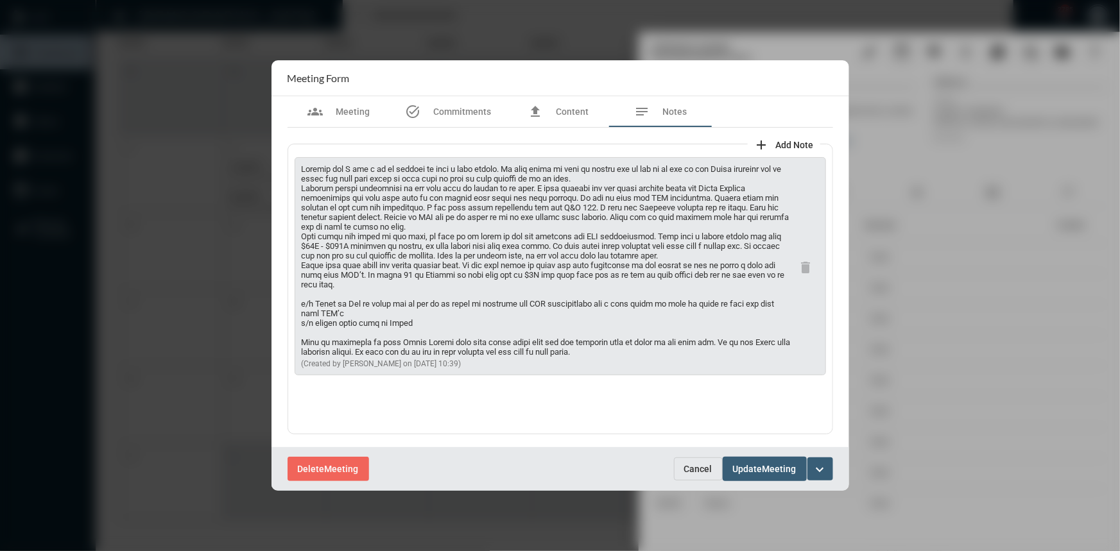
click at [696, 472] on span "Cancel" at bounding box center [698, 469] width 28 height 10
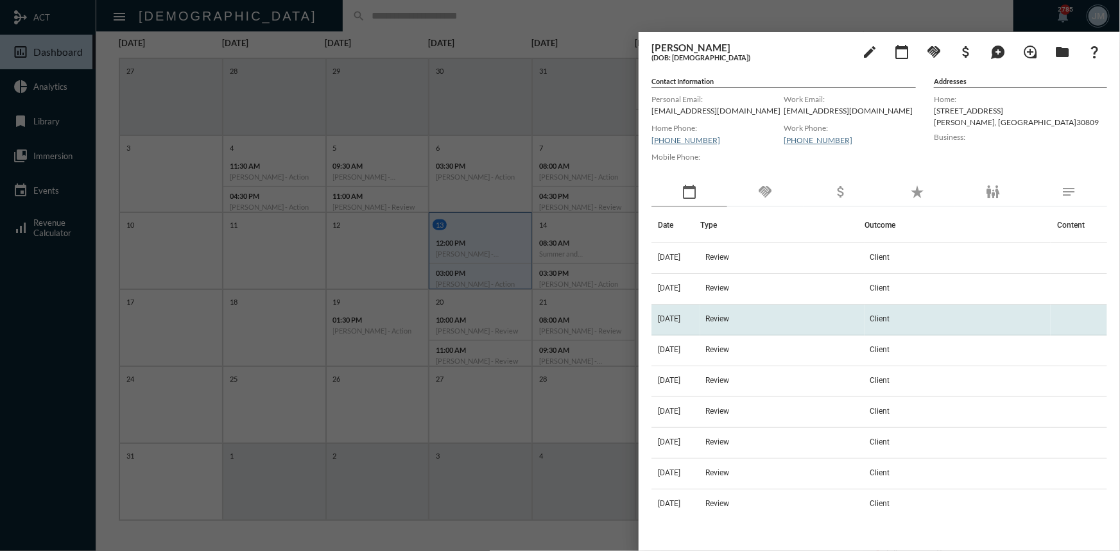
click at [728, 317] on span "Review" at bounding box center [717, 318] width 24 height 9
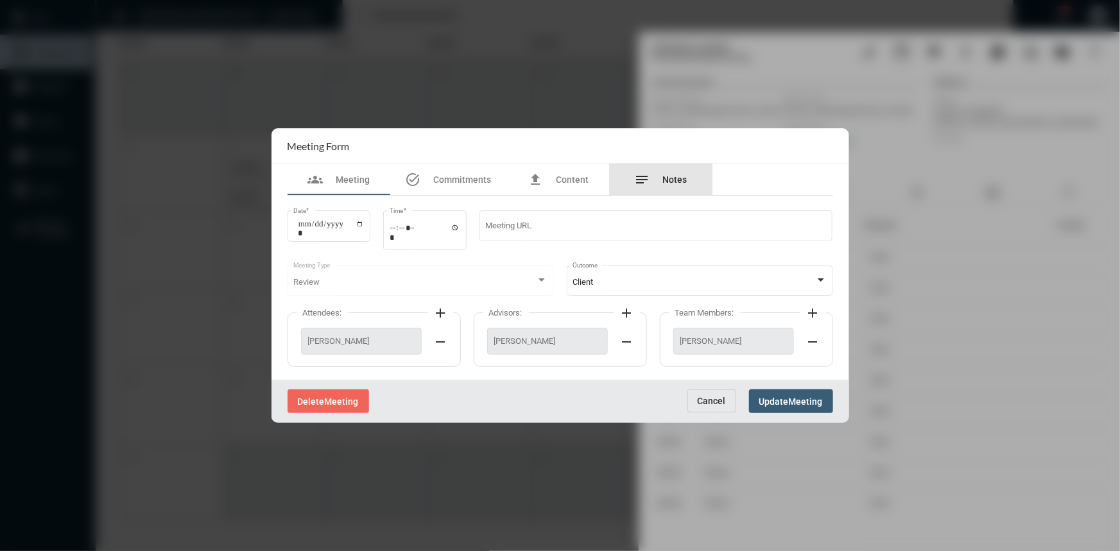
click at [676, 175] on span "Notes" at bounding box center [675, 180] width 24 height 10
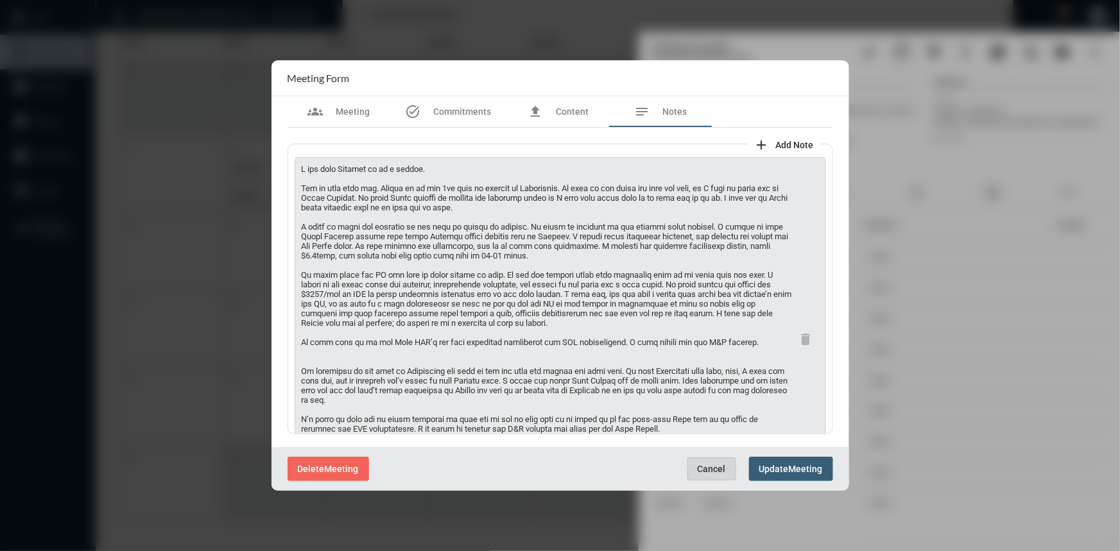
click at [704, 468] on span "Cancel" at bounding box center [712, 469] width 28 height 10
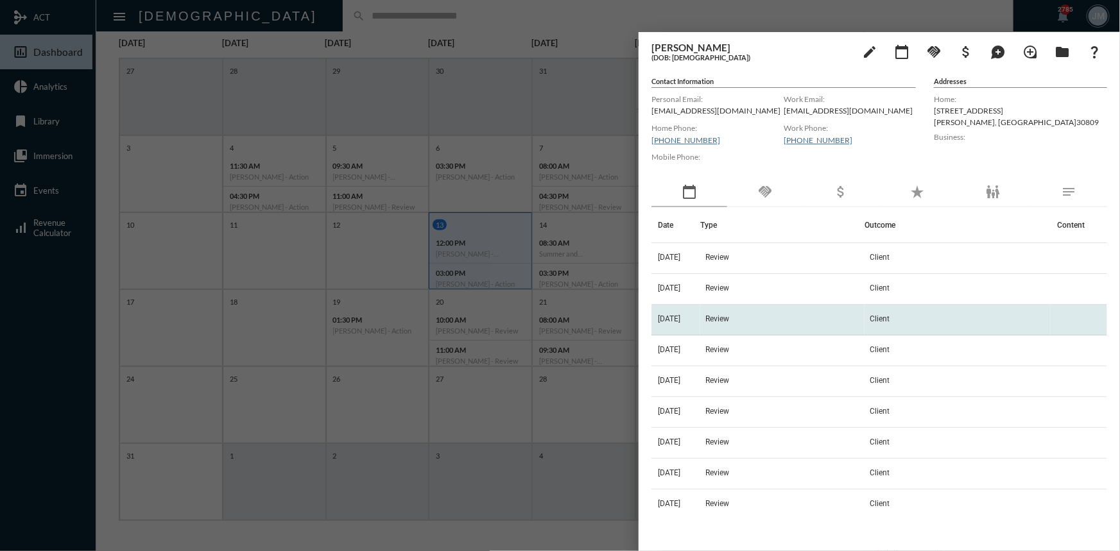
click at [729, 314] on span "Review" at bounding box center [717, 318] width 24 height 9
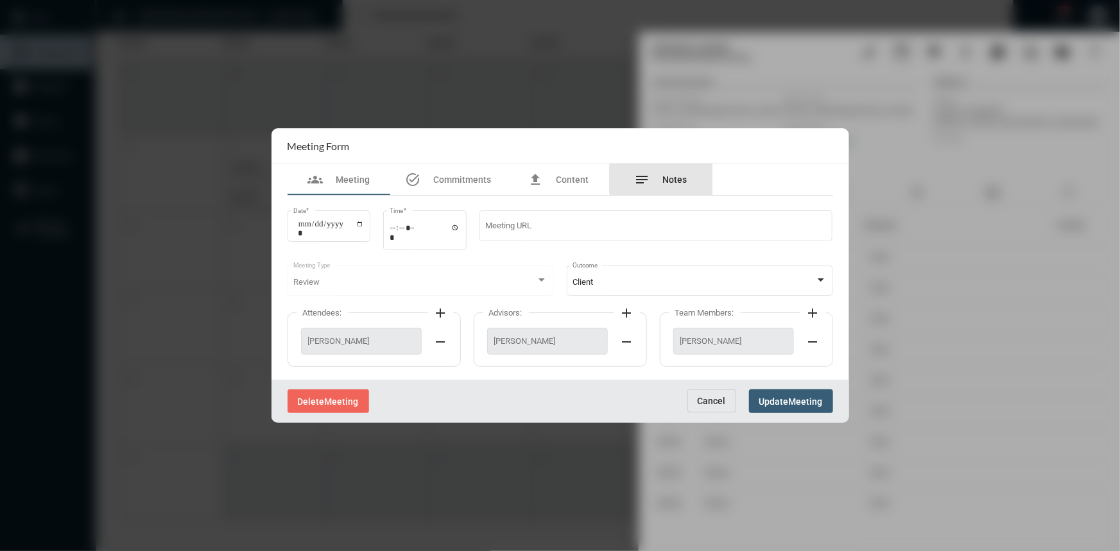
click at [674, 179] on span "Notes" at bounding box center [675, 180] width 24 height 10
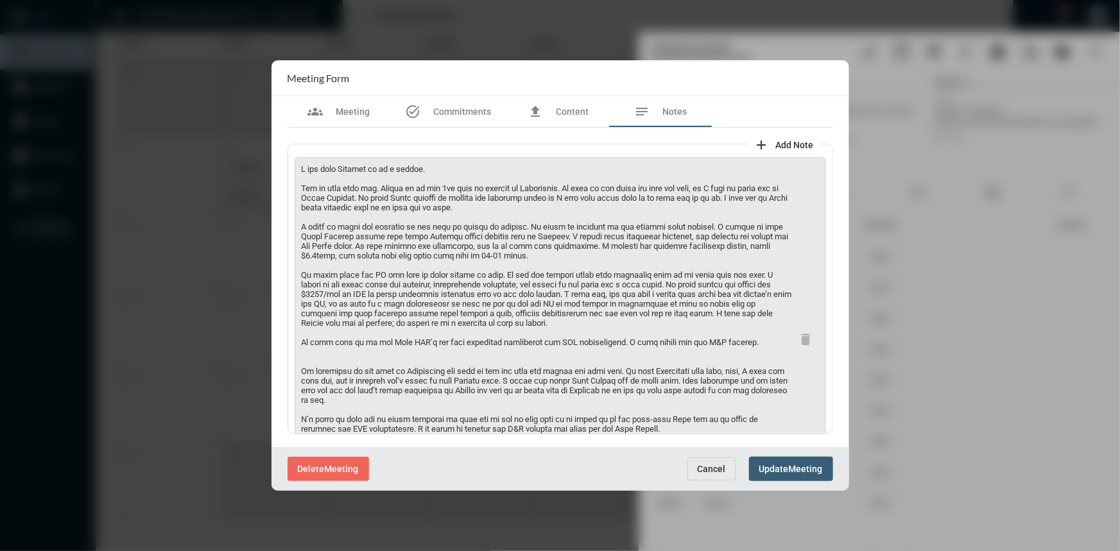
click at [710, 464] on span "Cancel" at bounding box center [712, 469] width 28 height 10
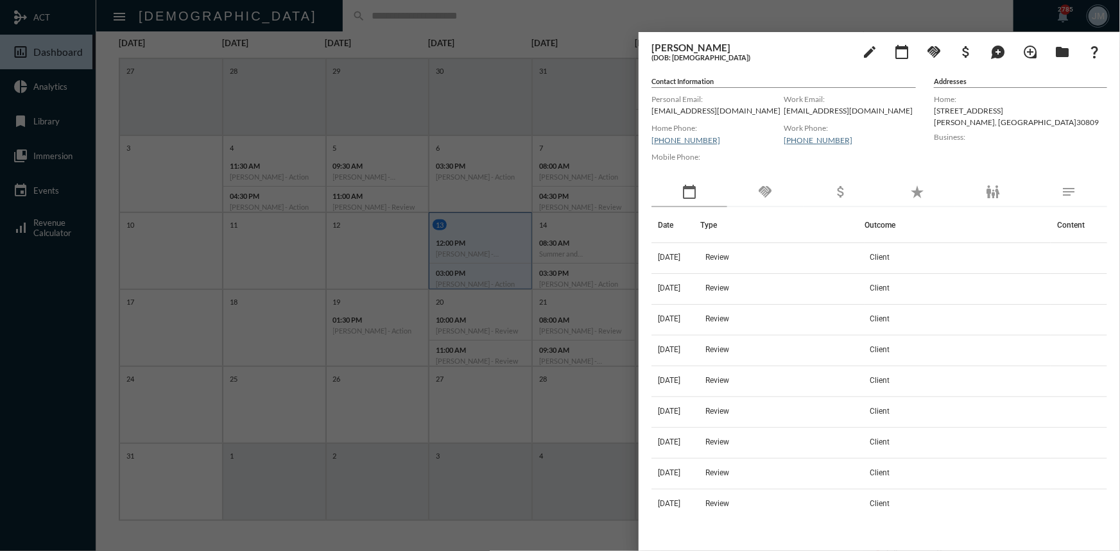
click at [524, 86] on div at bounding box center [560, 275] width 1120 height 551
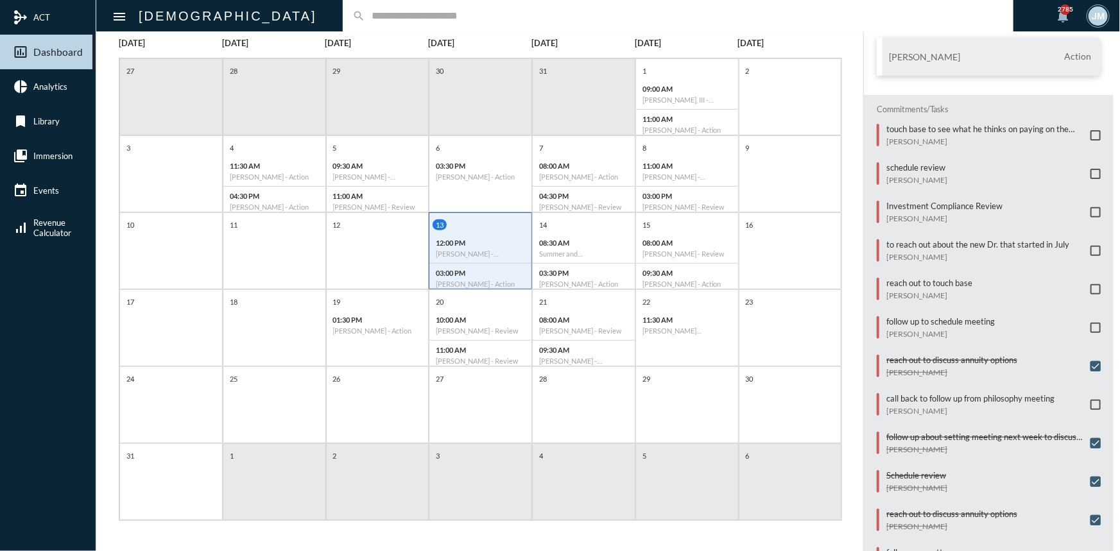
click at [1090, 246] on span at bounding box center [1095, 251] width 10 height 10
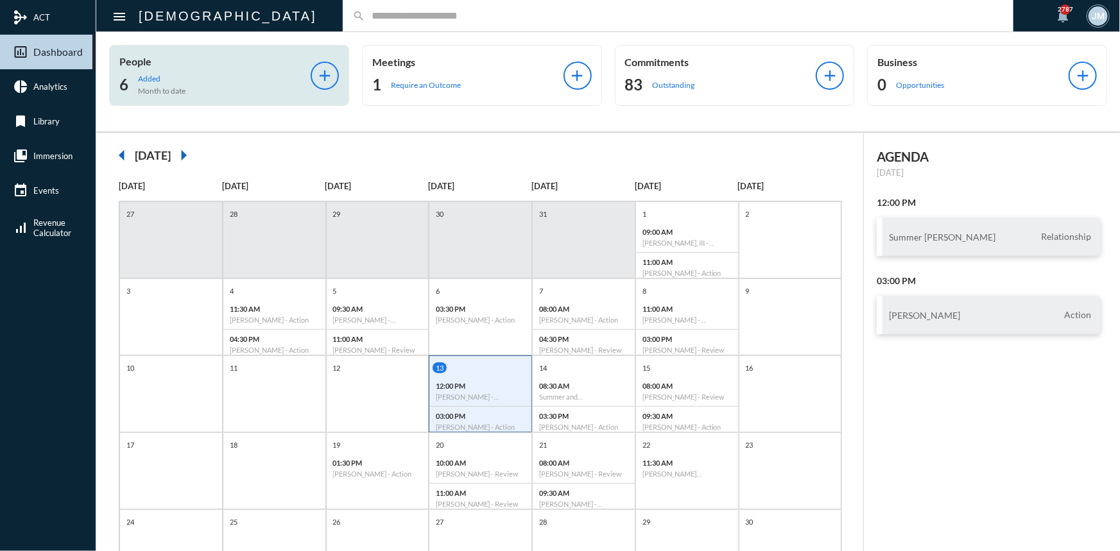
click at [365, 21] on input "text" at bounding box center [684, 15] width 639 height 11
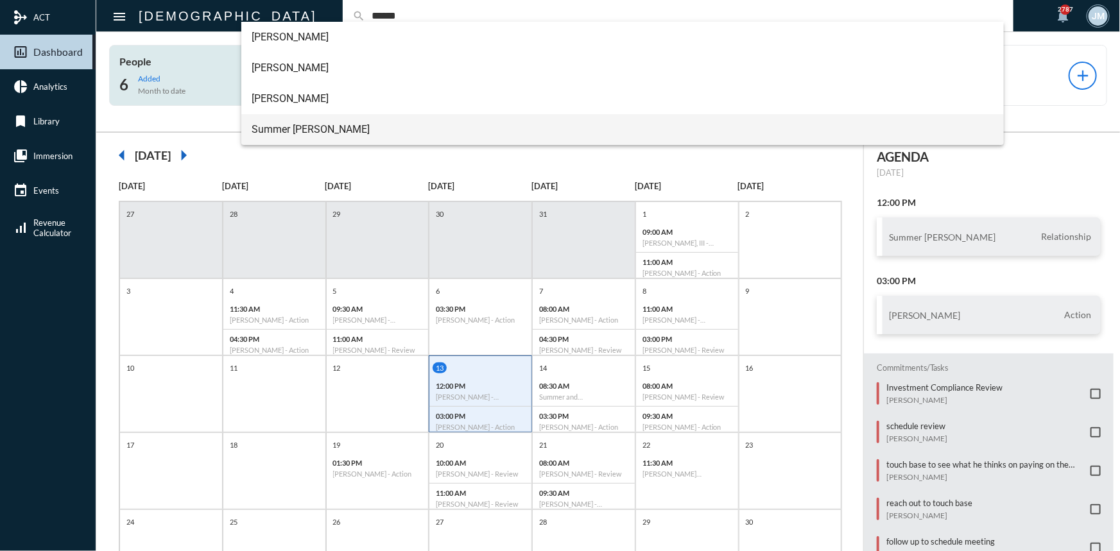
type input "******"
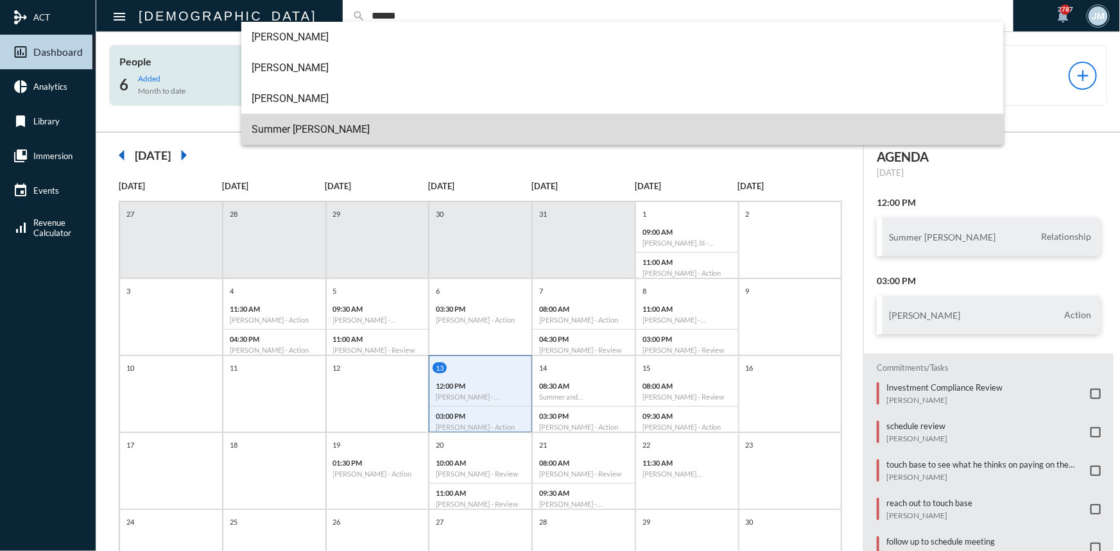
click at [286, 128] on span "Summer Franks" at bounding box center [623, 129] width 742 height 31
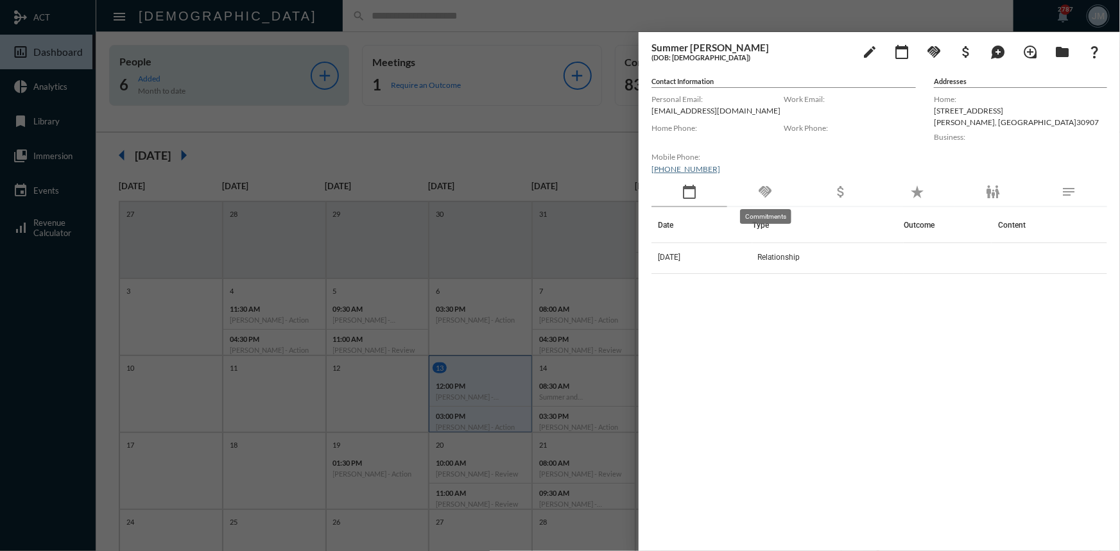
click at [764, 193] on mat-icon "handshake" at bounding box center [764, 191] width 15 height 15
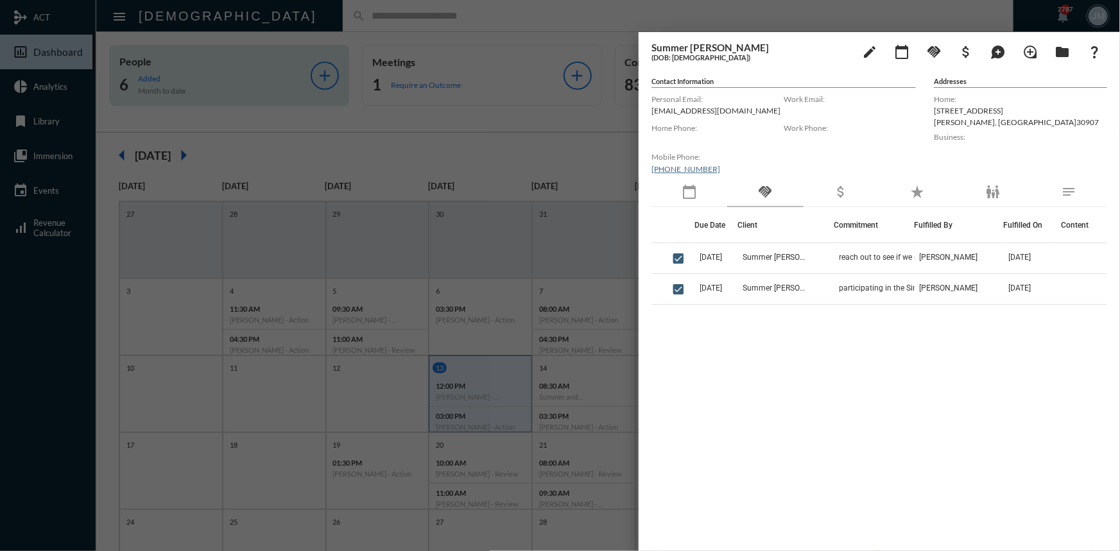
click at [562, 172] on div at bounding box center [560, 275] width 1120 height 551
